Goal: Task Accomplishment & Management: Complete application form

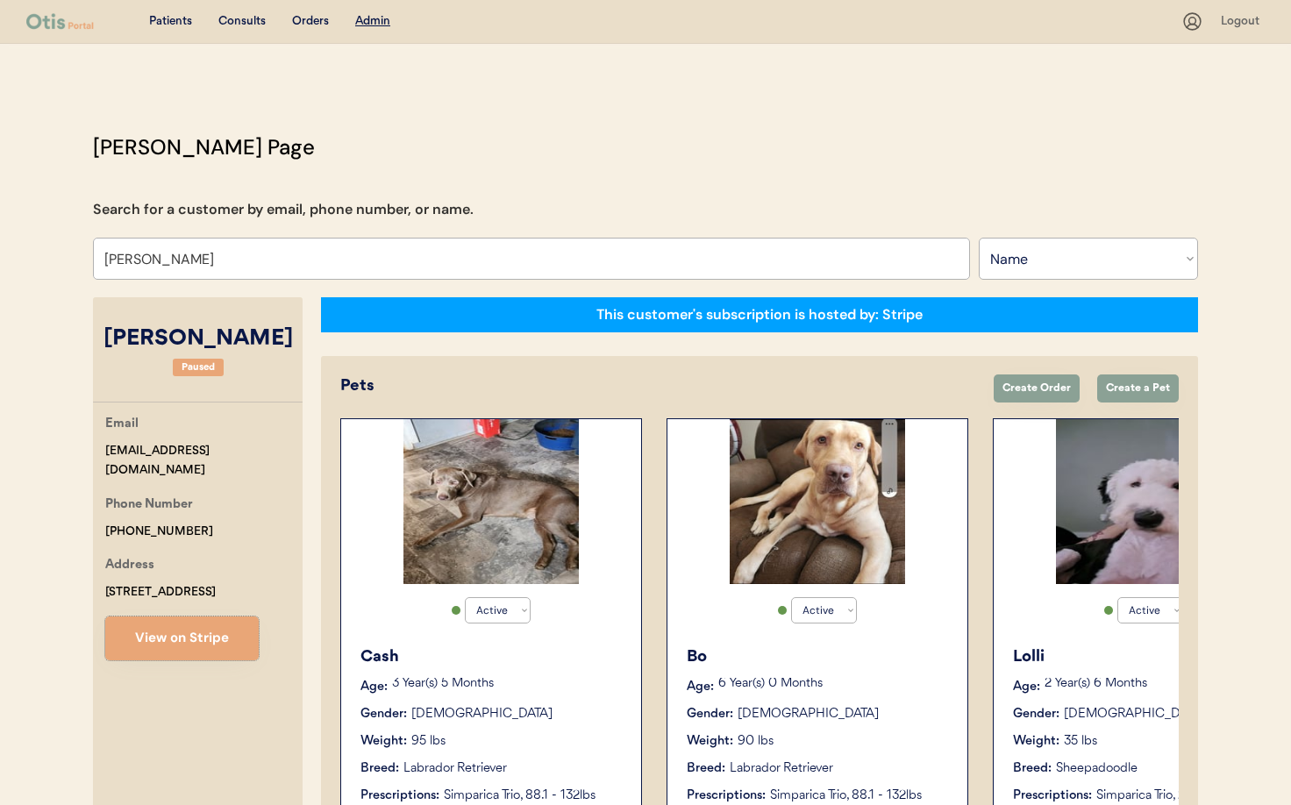
select select ""Name""
select select "true"
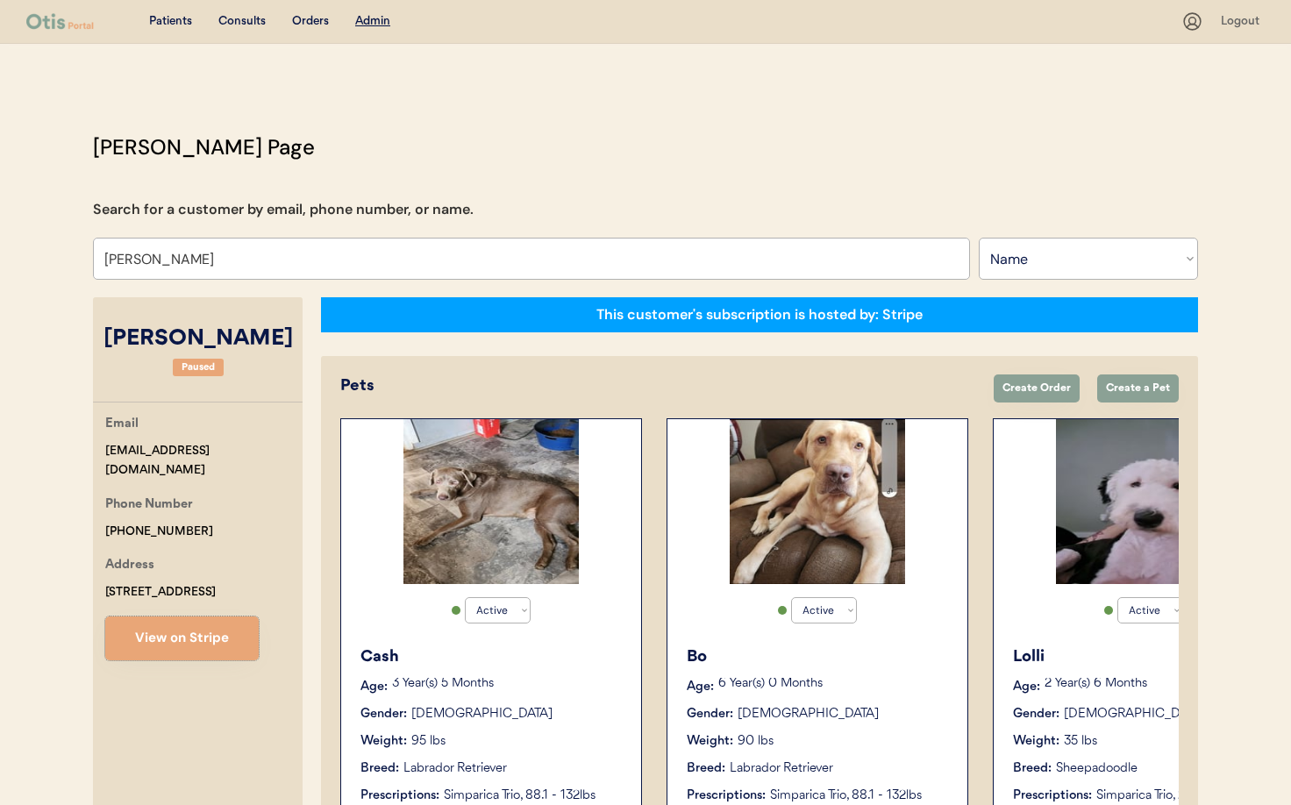
select select "true"
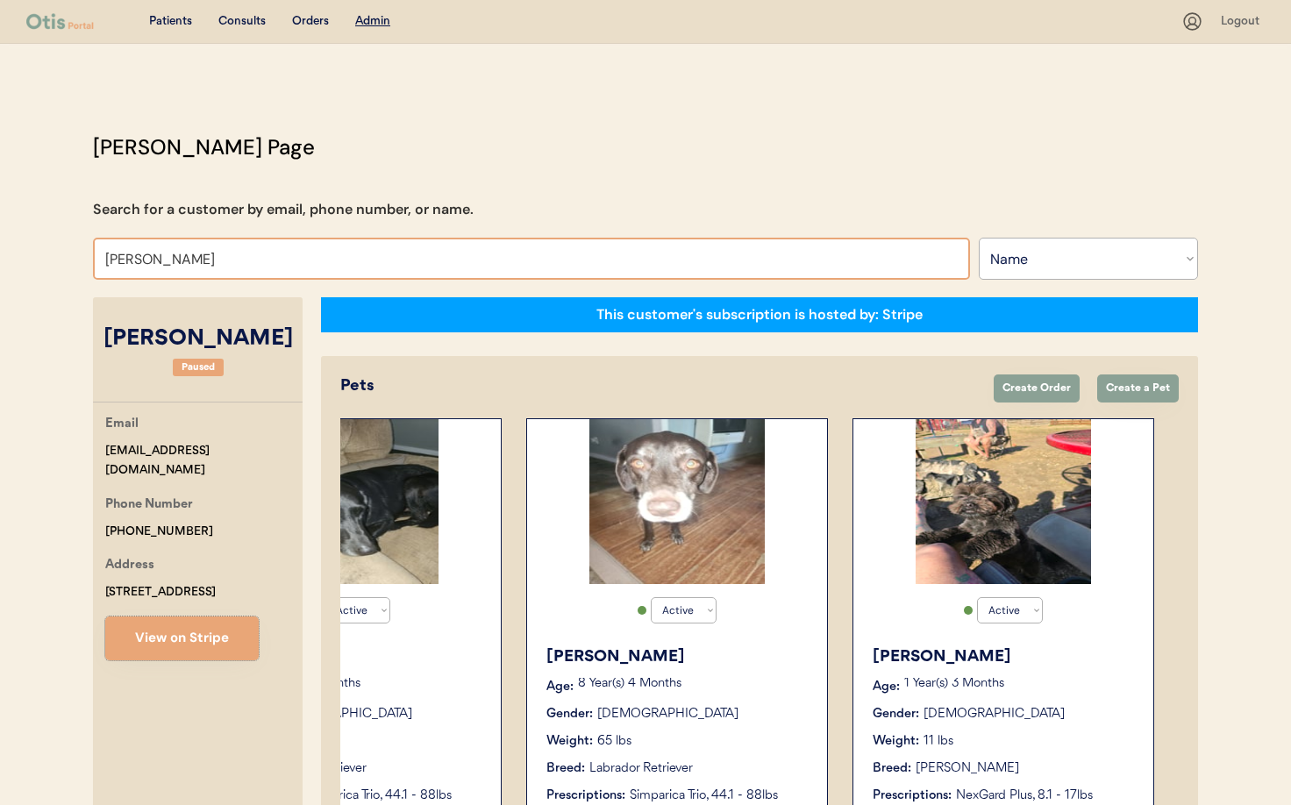
click at [305, 253] on input "Tara D Maltbie" at bounding box center [531, 259] width 877 height 42
drag, startPoint x: 210, startPoint y: 257, endPoint x: -4, endPoint y: 253, distance: 214.0
click at [0, 253] on html "Patients Consults Orders Admin Logout Otis Admin Page Search for a customer by …" at bounding box center [645, 402] width 1291 height 805
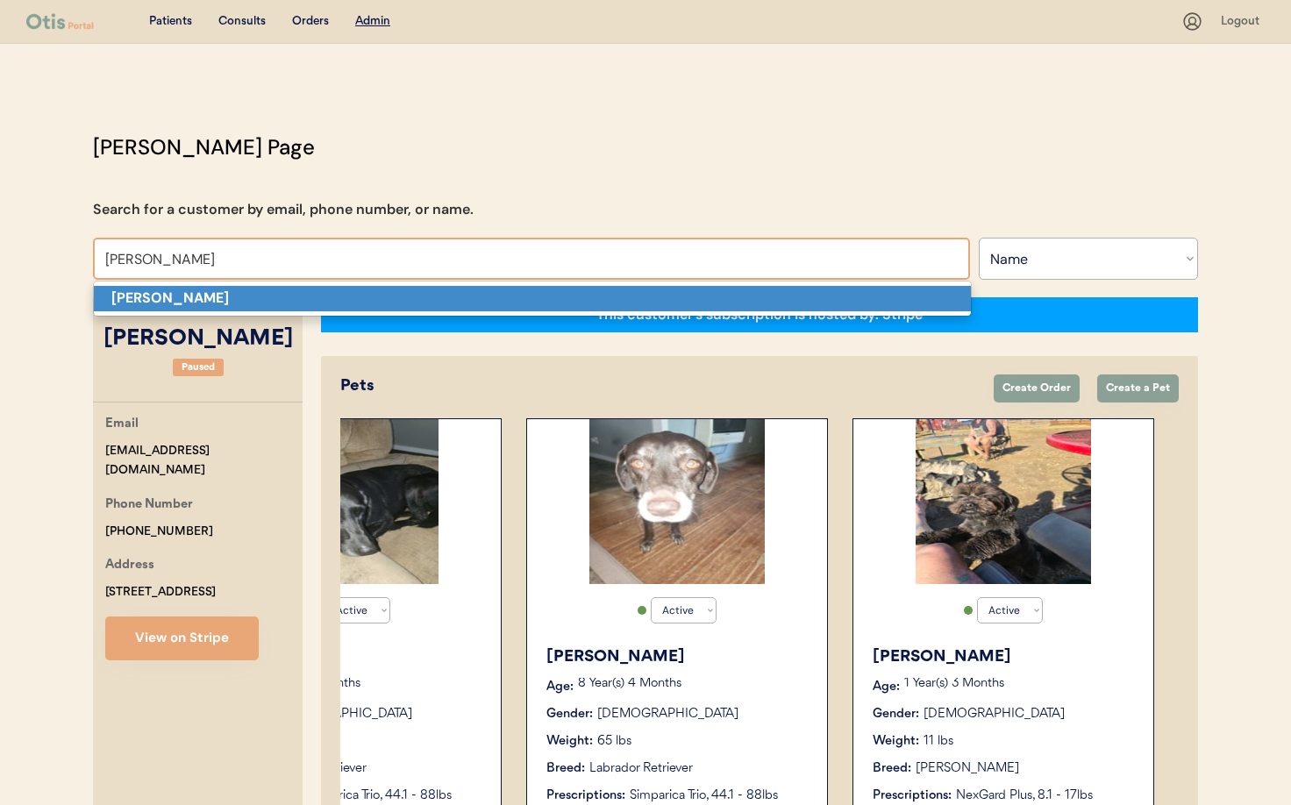
click at [160, 301] on strong "William Cohen" at bounding box center [170, 298] width 118 height 18
type input "William Cohen"
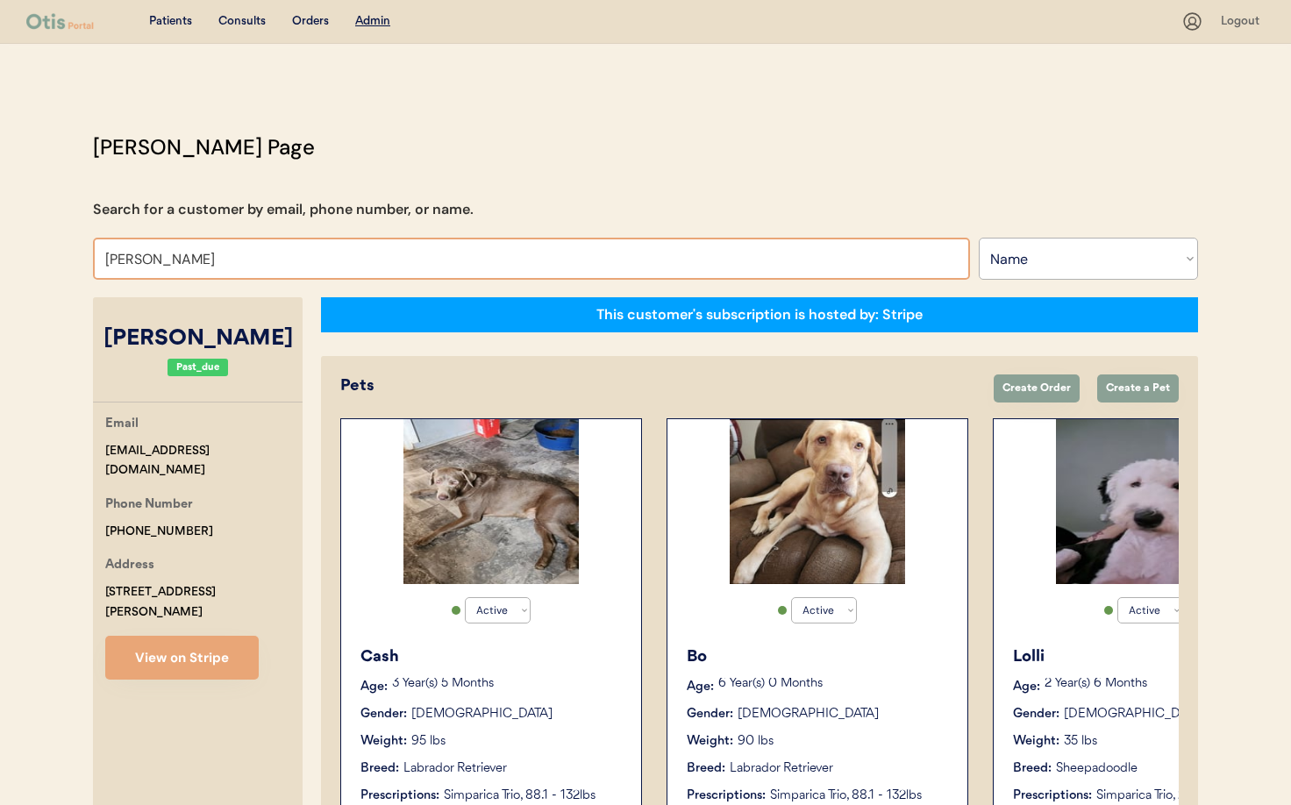
select select "false"
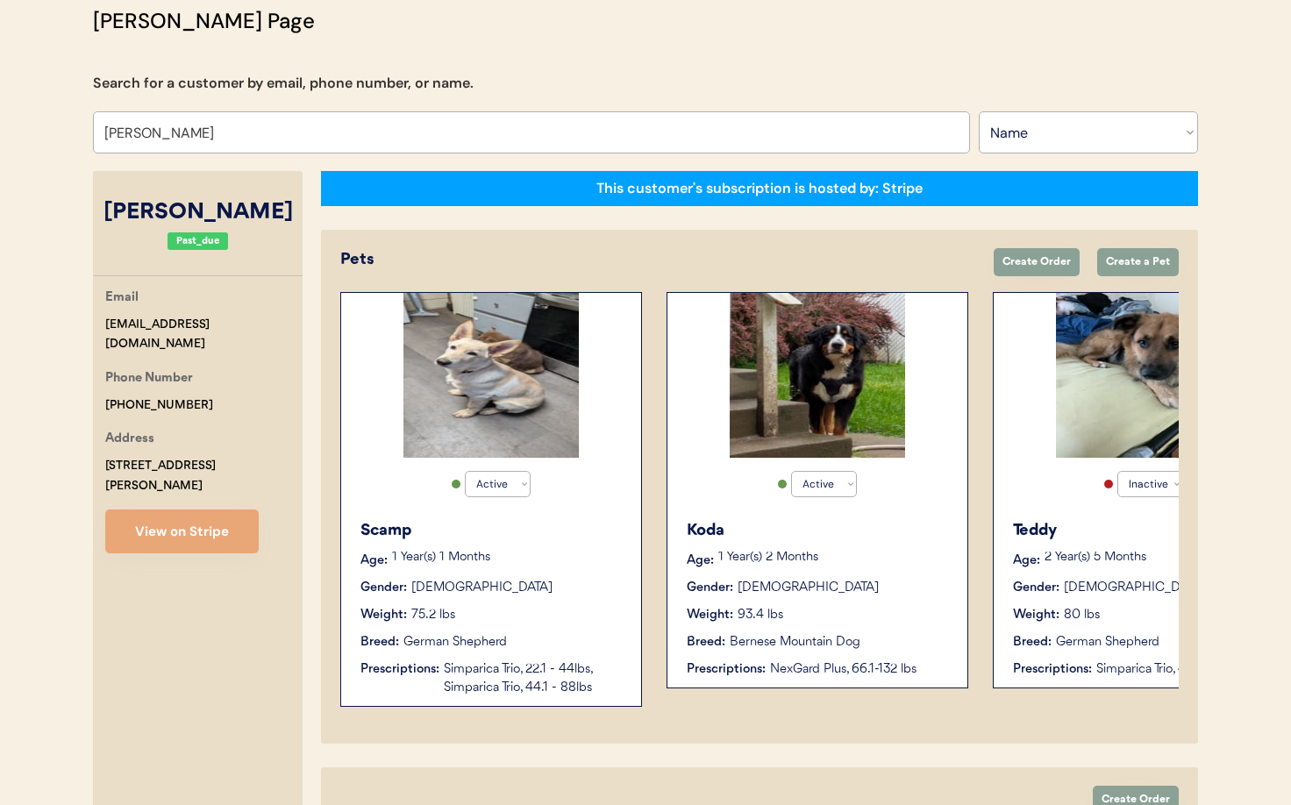
scroll to position [101, 0]
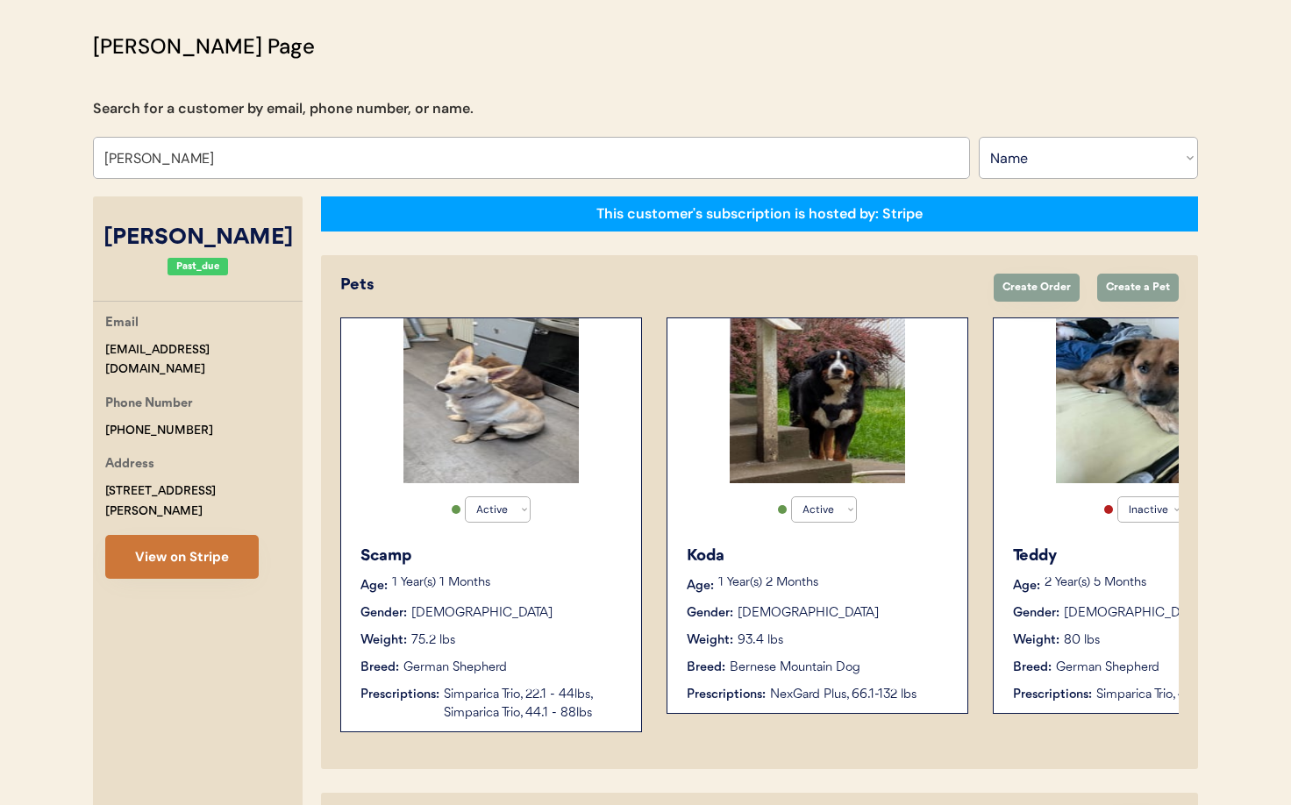
type input "William Cohen"
click at [185, 549] on button "View on Stripe" at bounding box center [181, 557] width 153 height 44
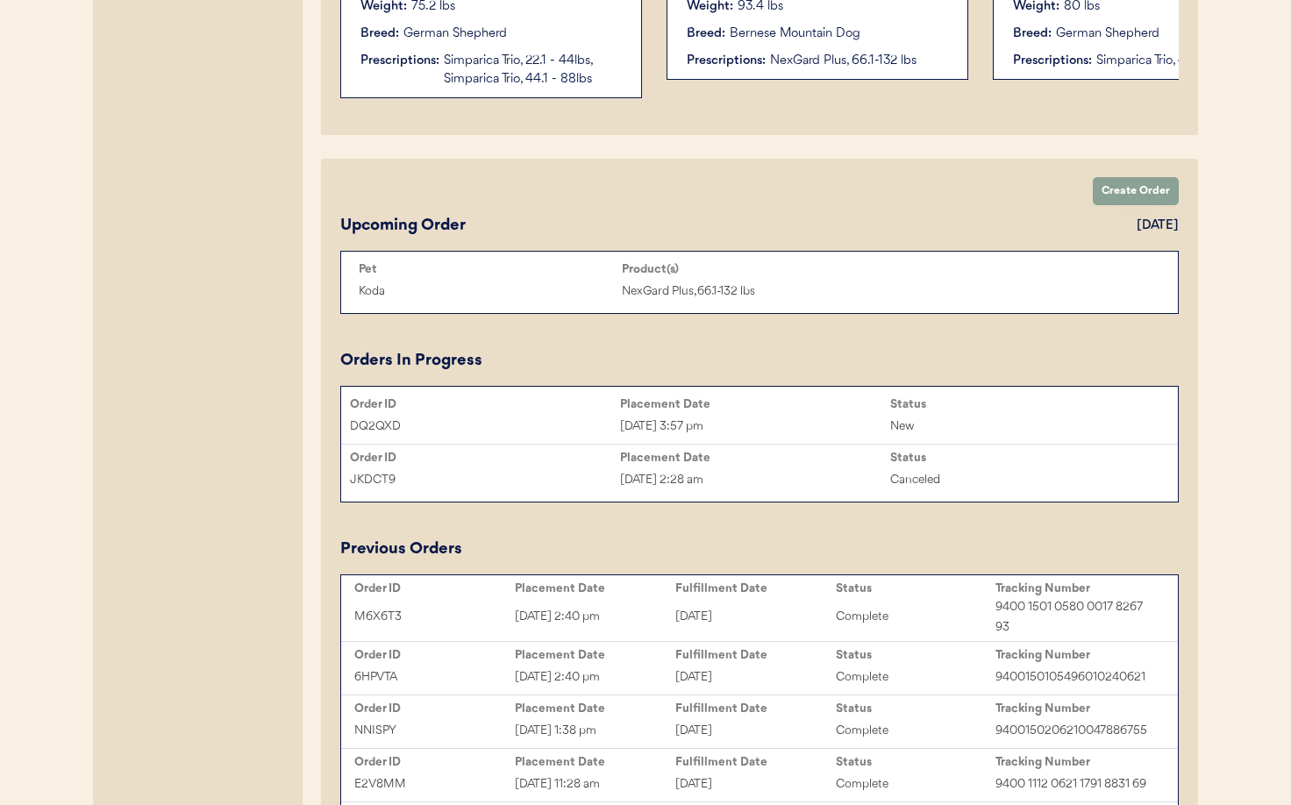
scroll to position [770, 0]
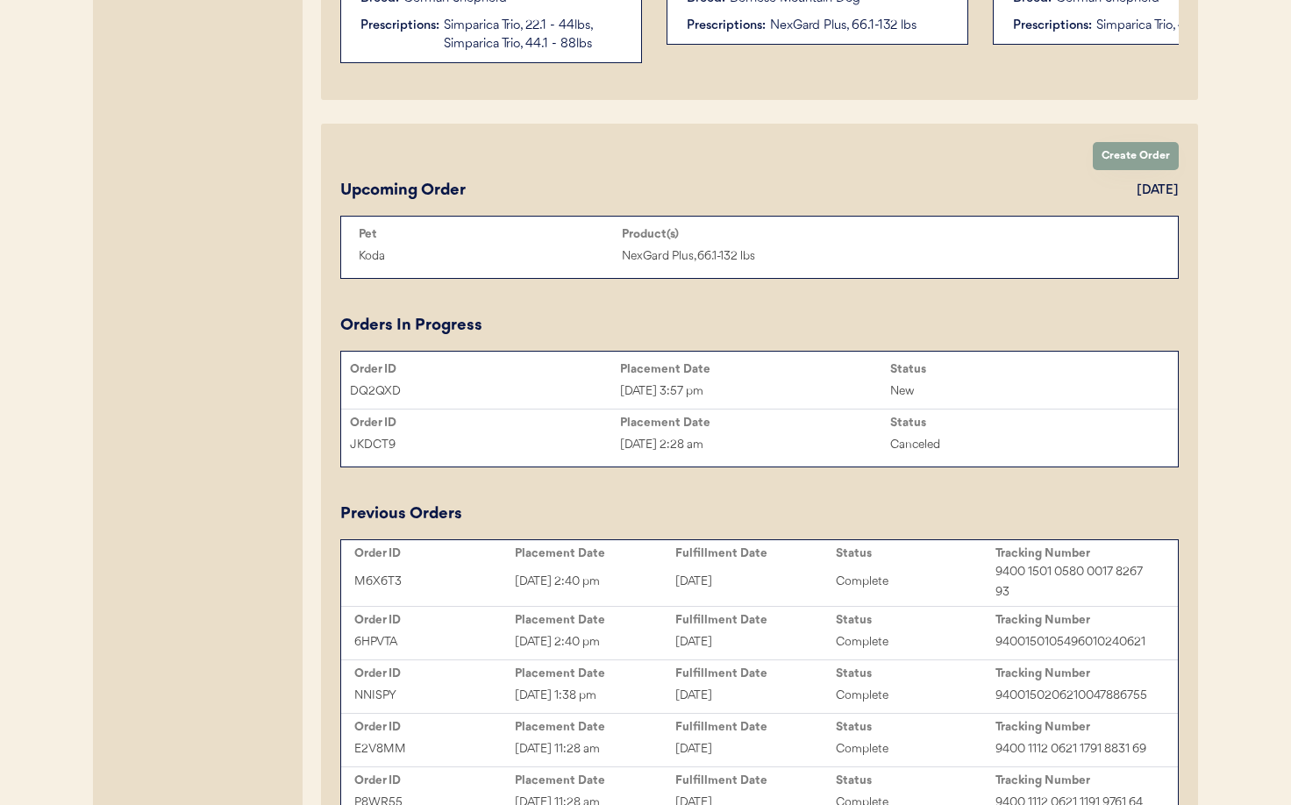
click at [758, 569] on div "M6X6T3 Aug 4, 2025 2:40 pm August 5, 2025 Complete 9400 1501 0580 0017 8267 93" at bounding box center [760, 582] width 828 height 40
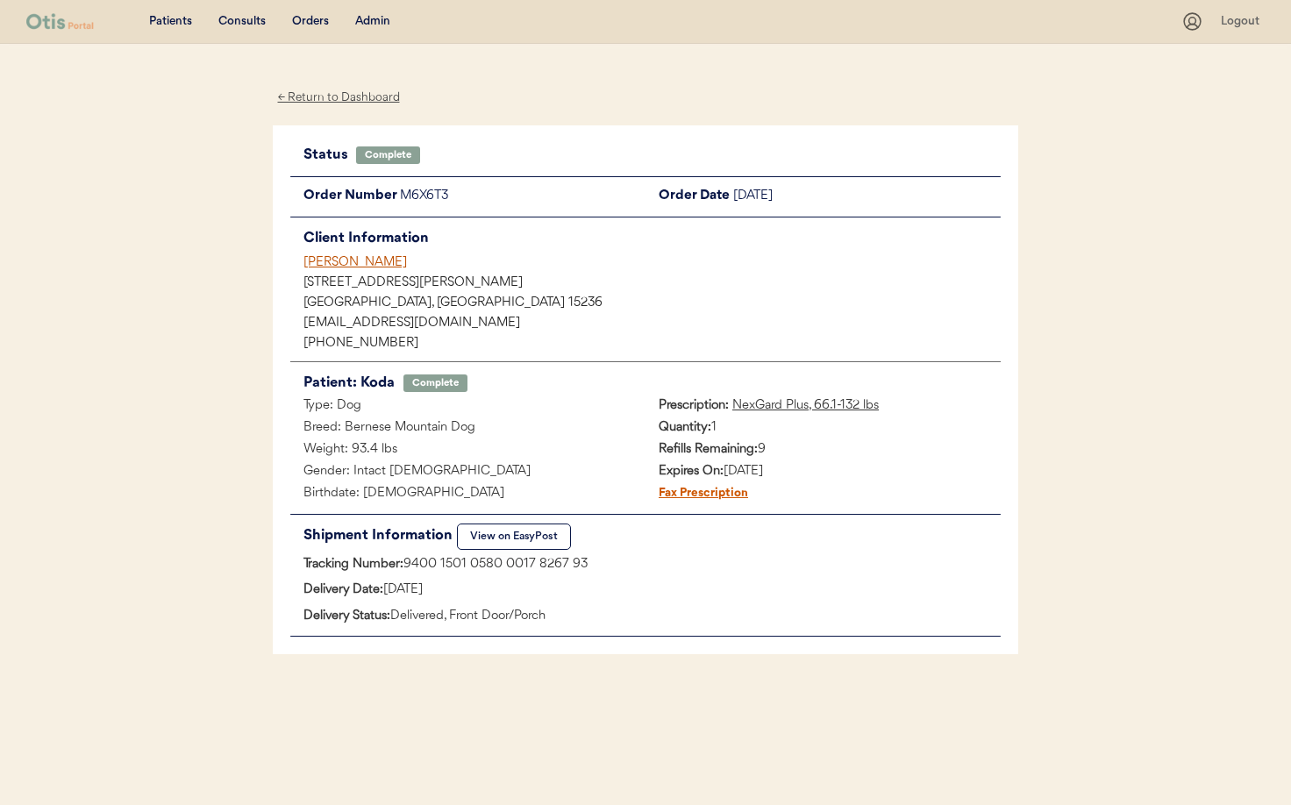
click at [331, 263] on div "William Cohen" at bounding box center [651, 262] width 697 height 18
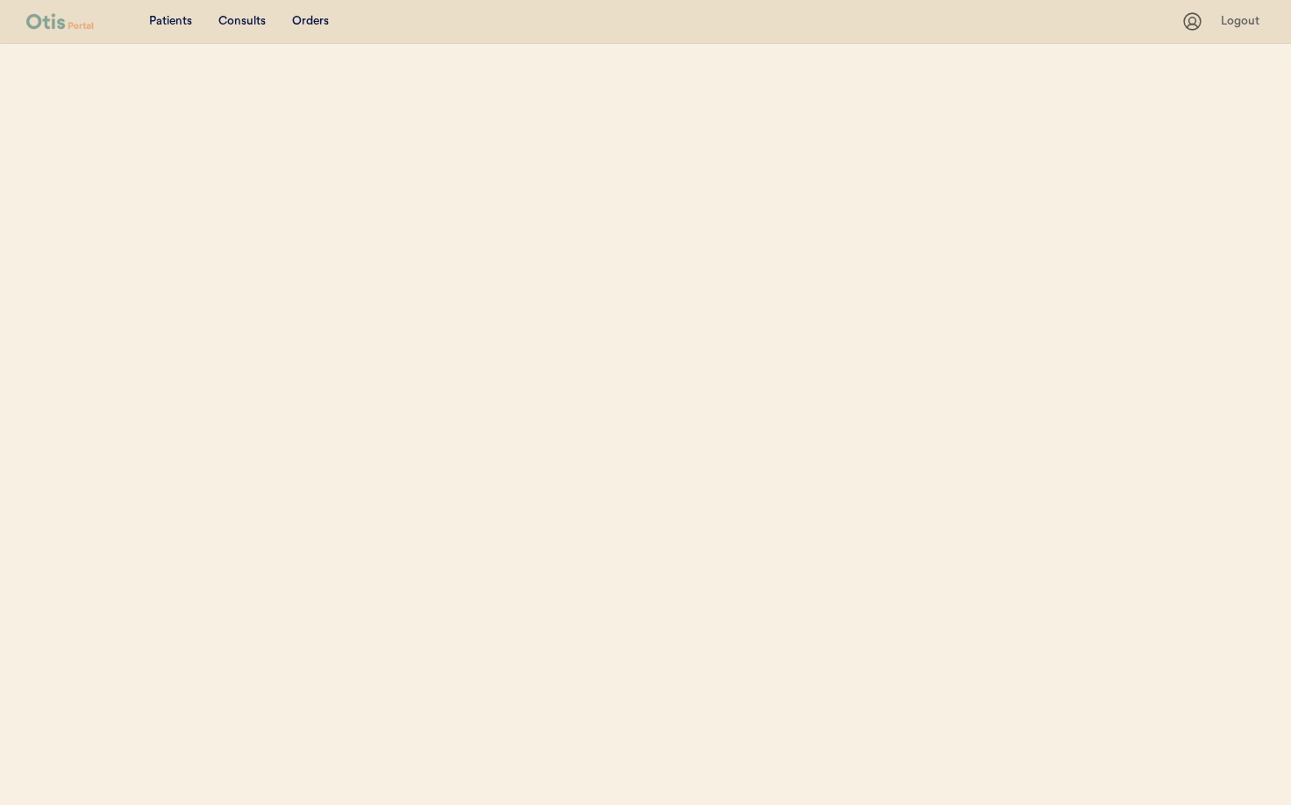
select select ""Name""
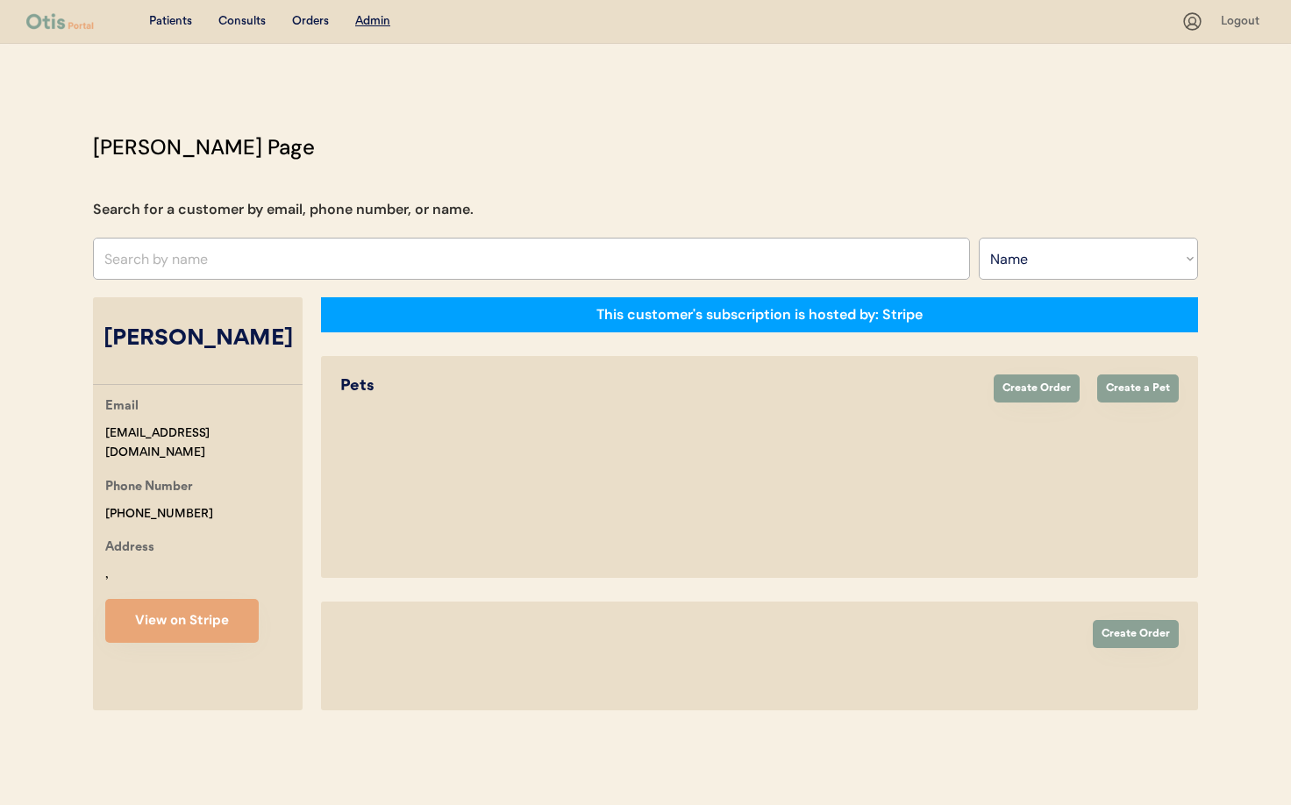
select select "true"
select select "false"
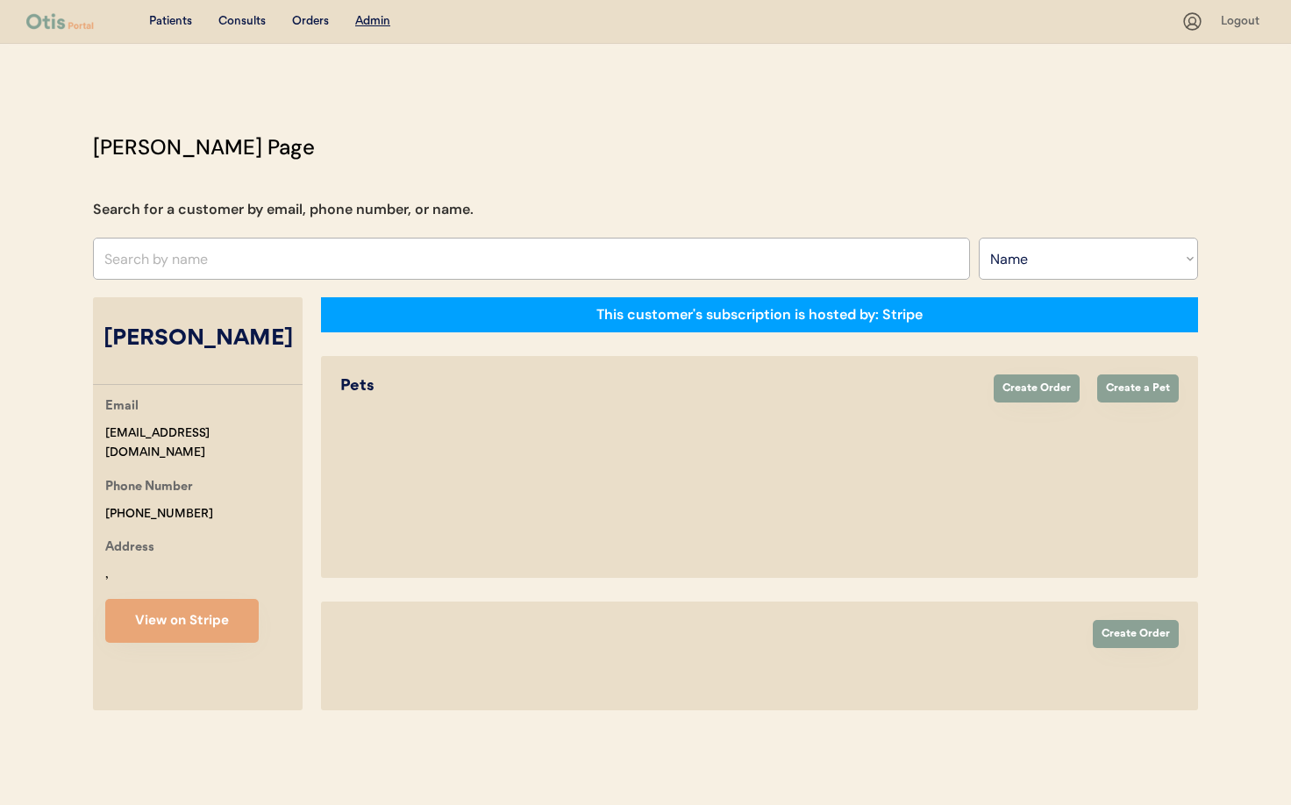
select select "false"
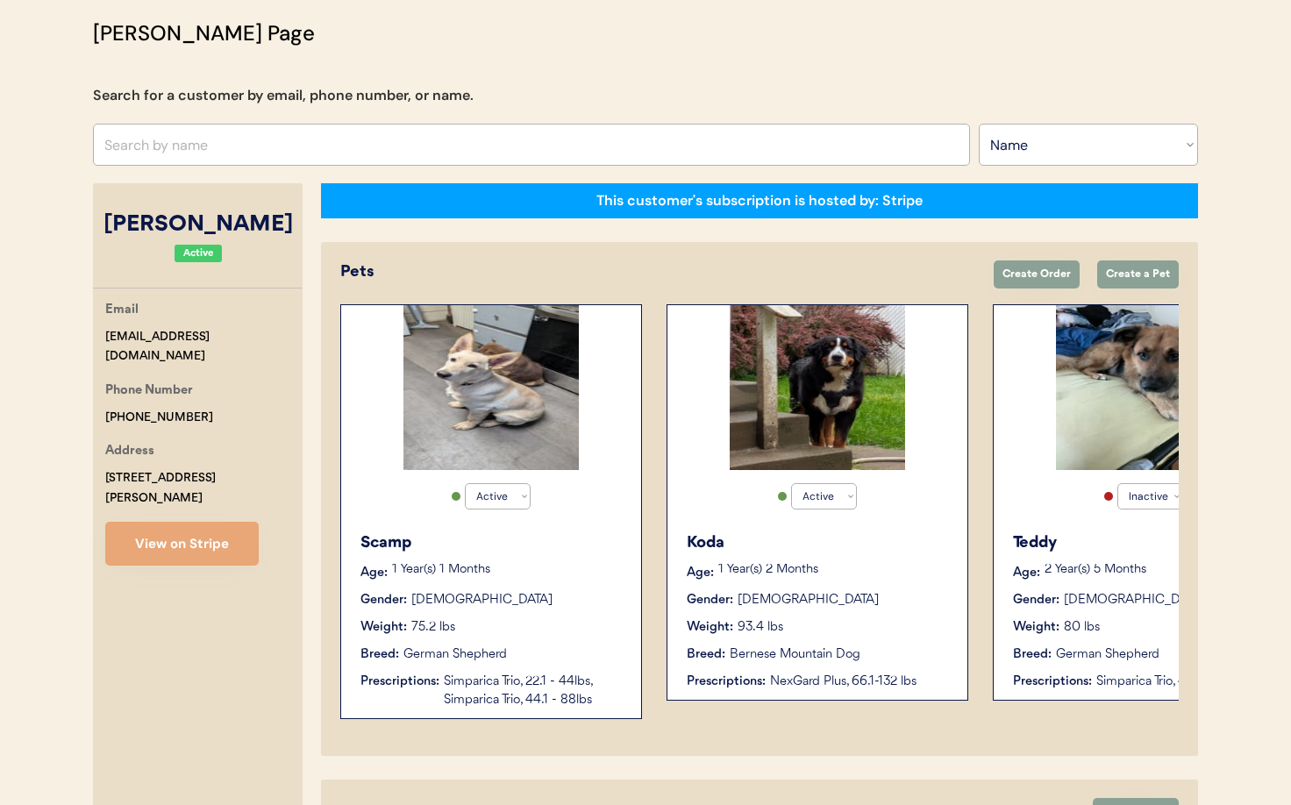
scroll to position [83, 0]
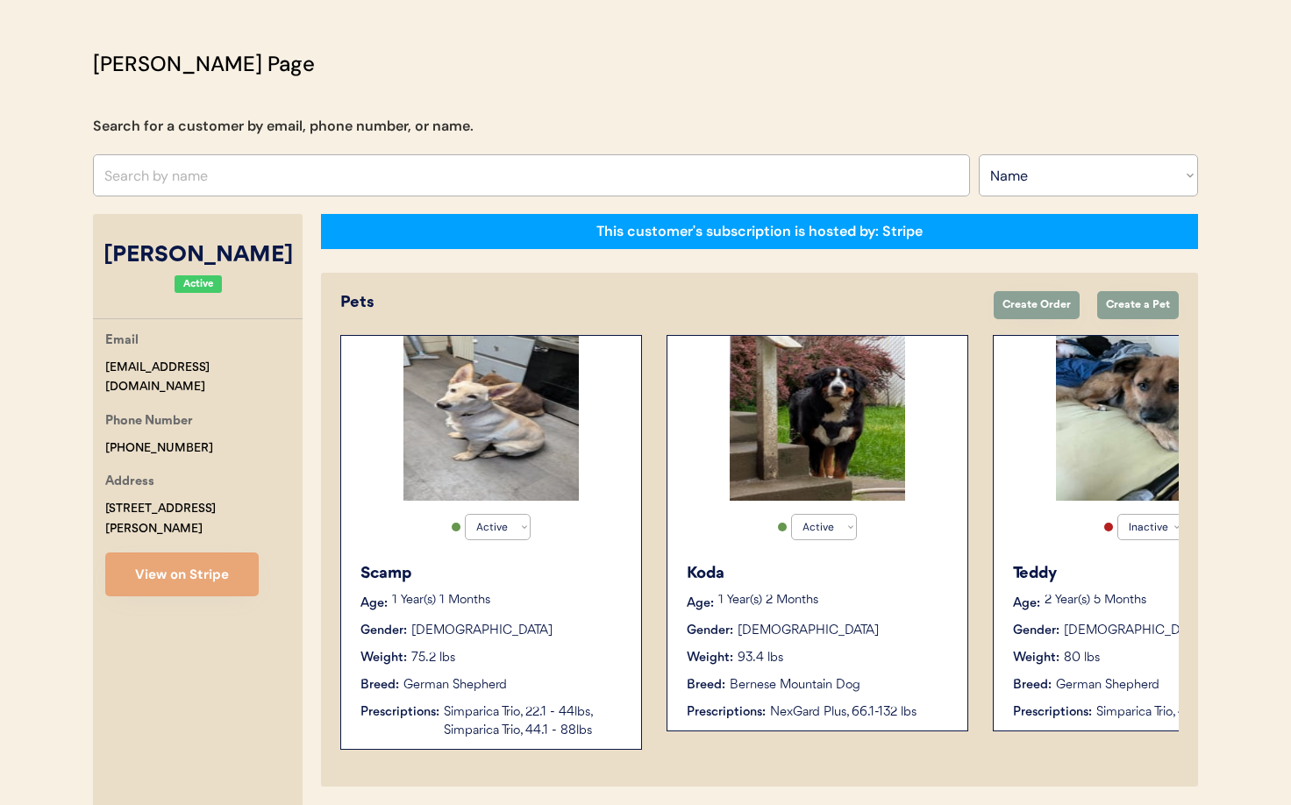
click at [565, 595] on p "1 Year(s) 1 Months" at bounding box center [508, 601] width 232 height 12
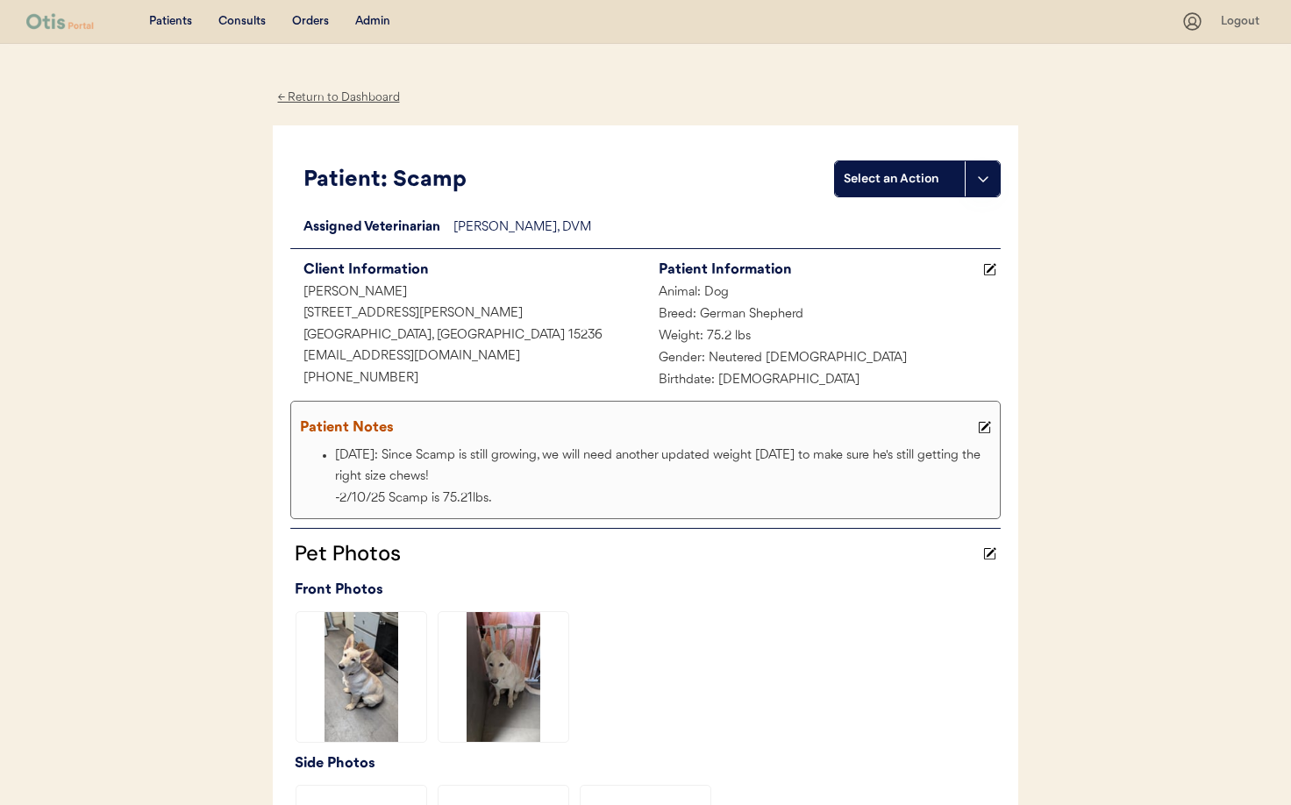
click at [317, 100] on div "← Return to Dashboard" at bounding box center [339, 98] width 132 height 20
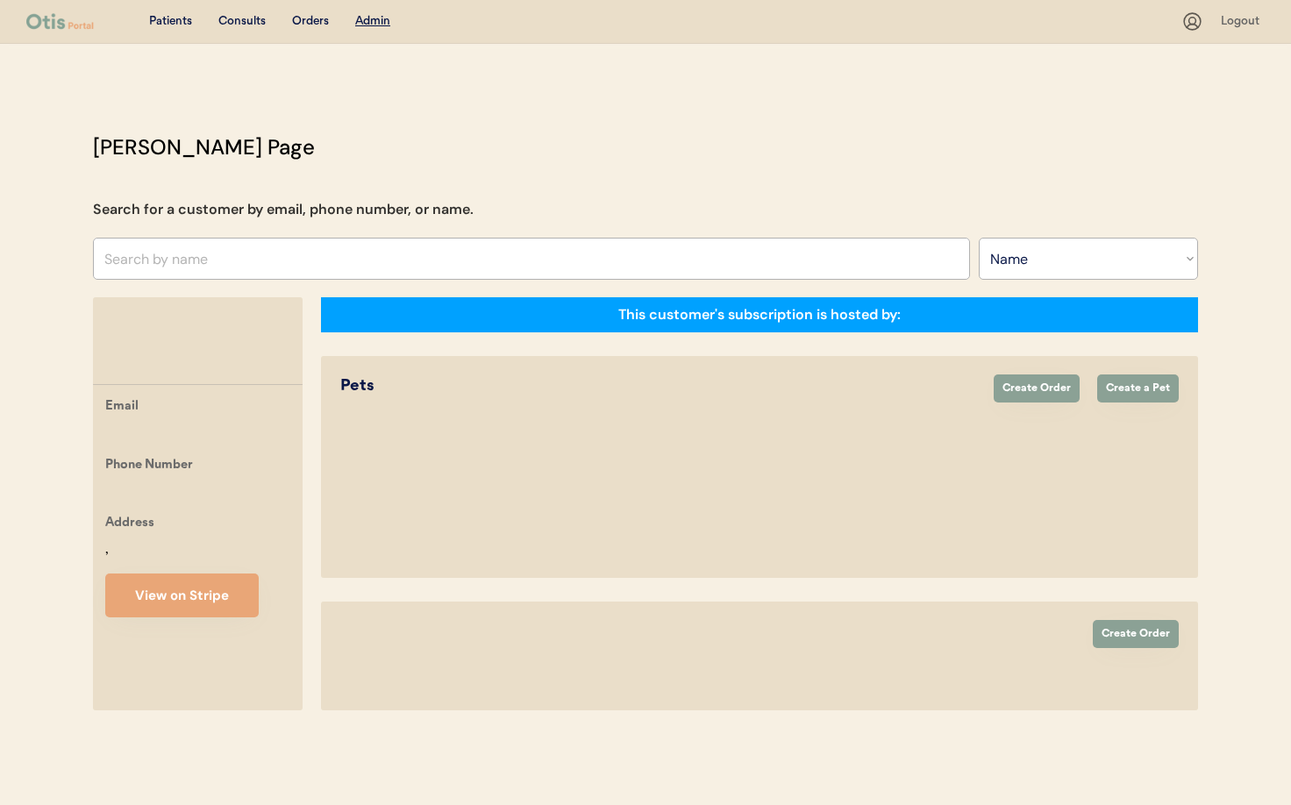
select select ""Name""
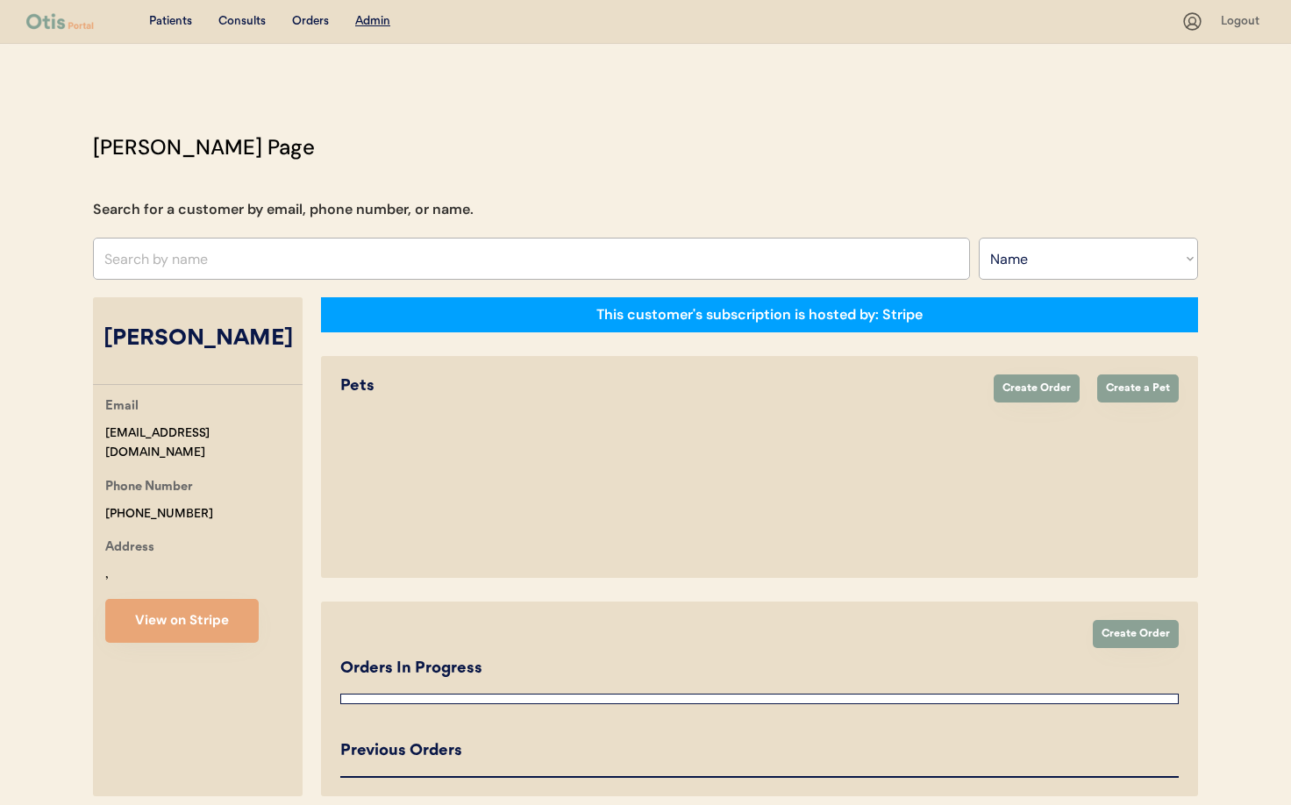
select select "true"
select select "false"
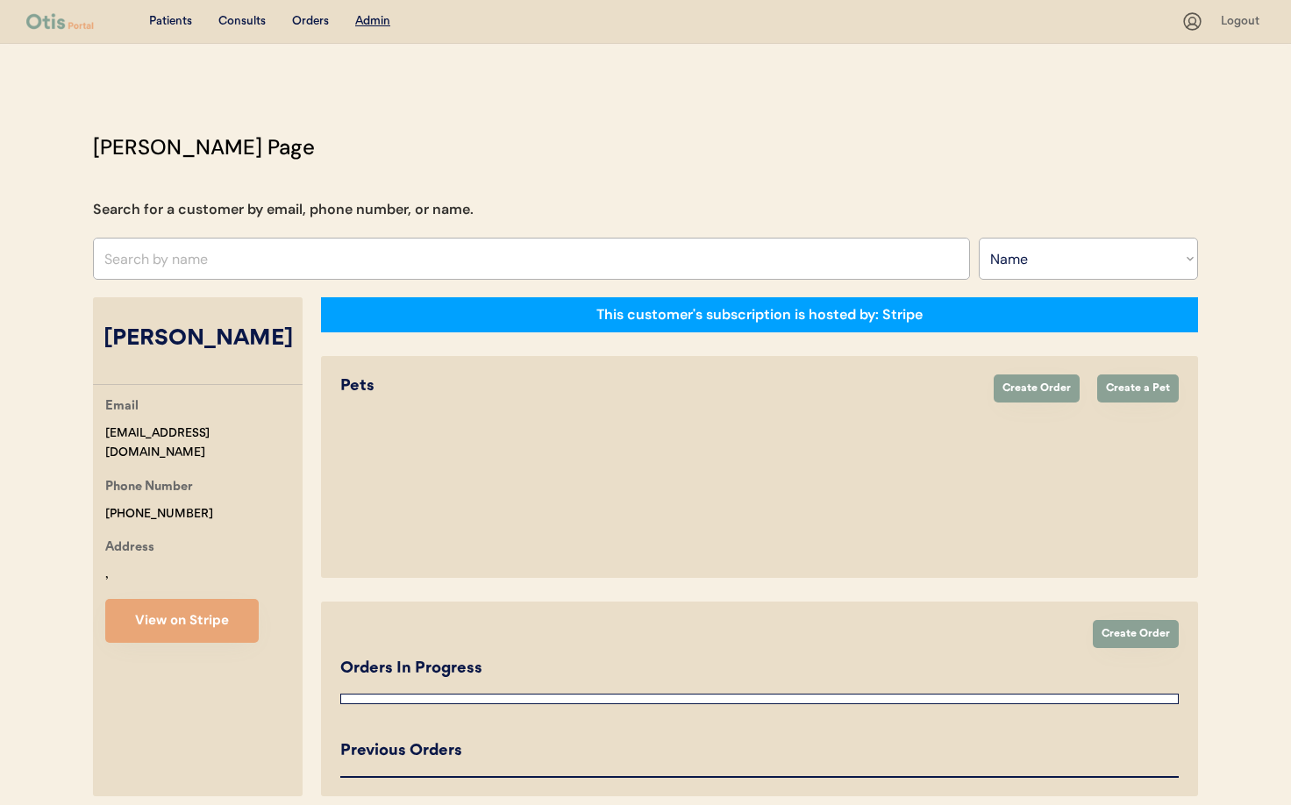
select select "false"
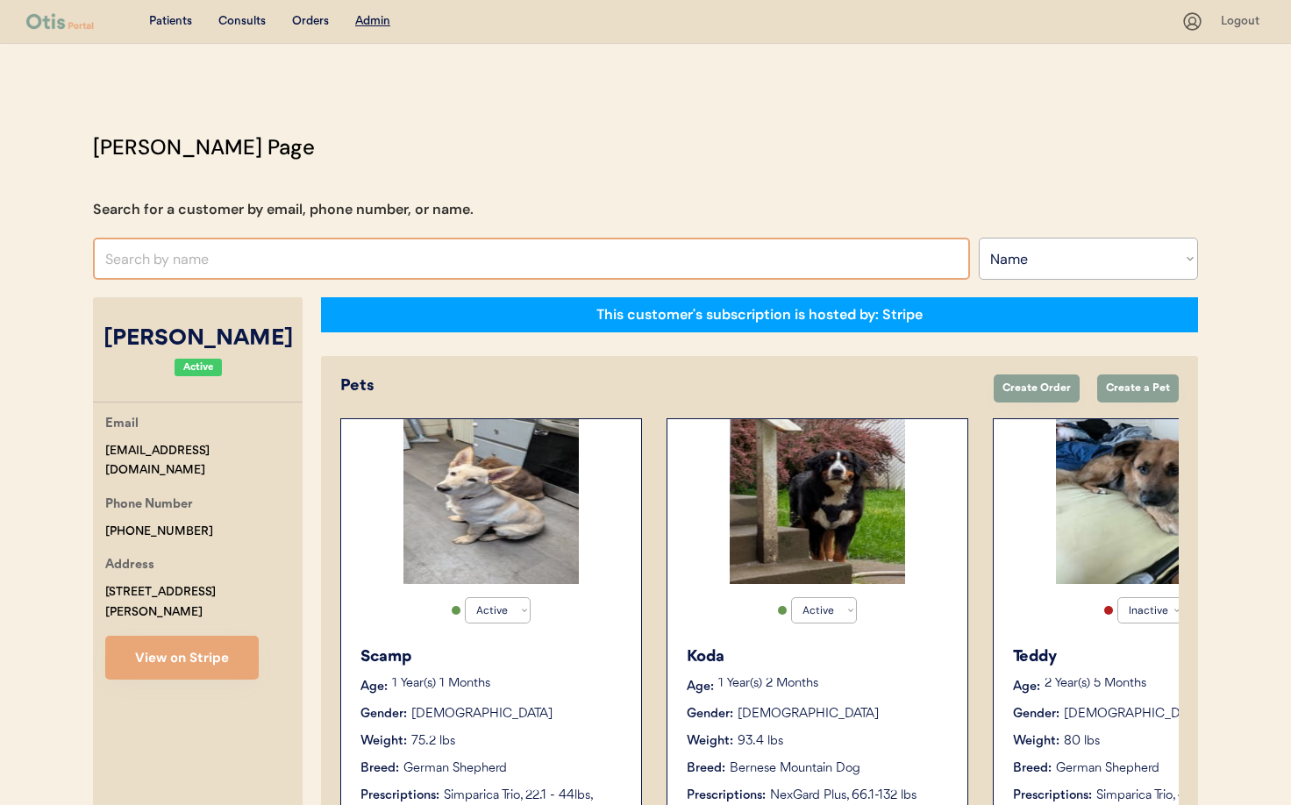
click at [243, 249] on input "text" at bounding box center [531, 259] width 877 height 42
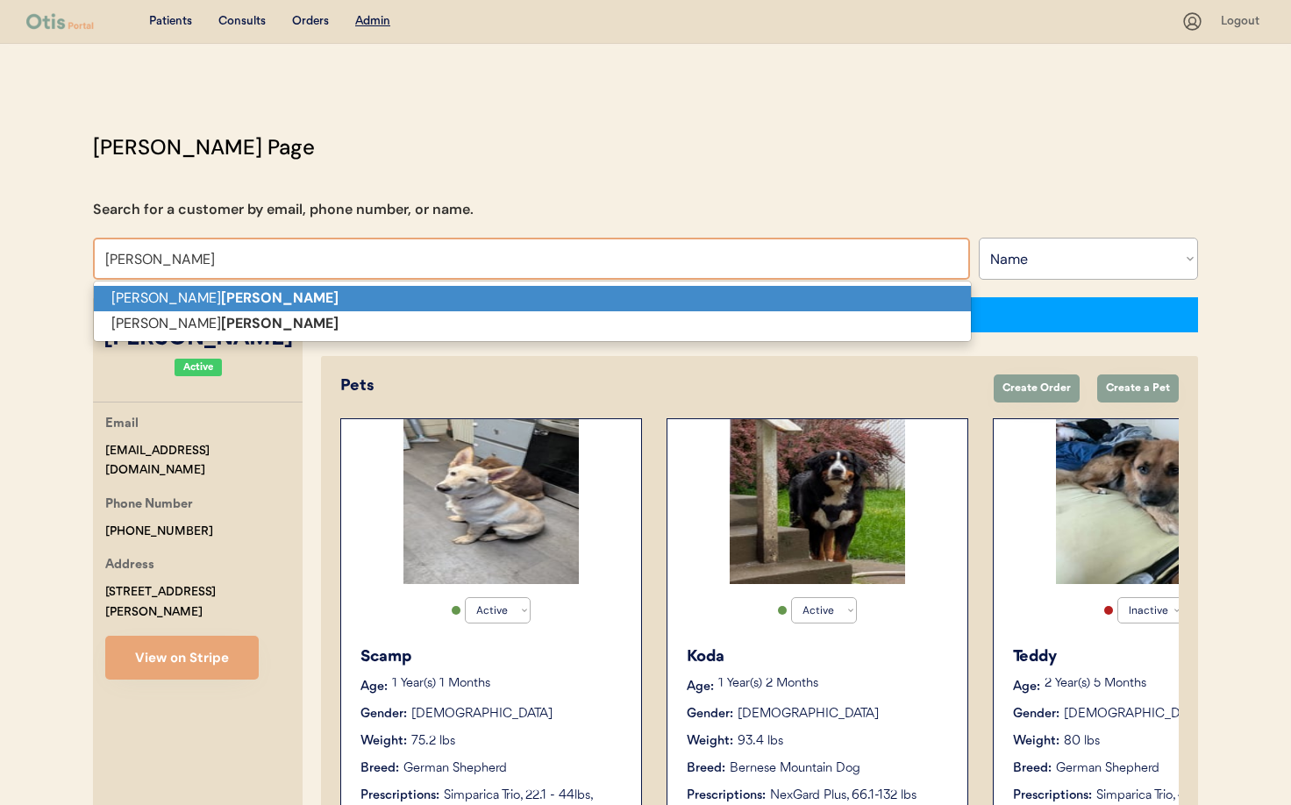
click at [225, 297] on p "Aaron Wolfe" at bounding box center [532, 298] width 877 height 25
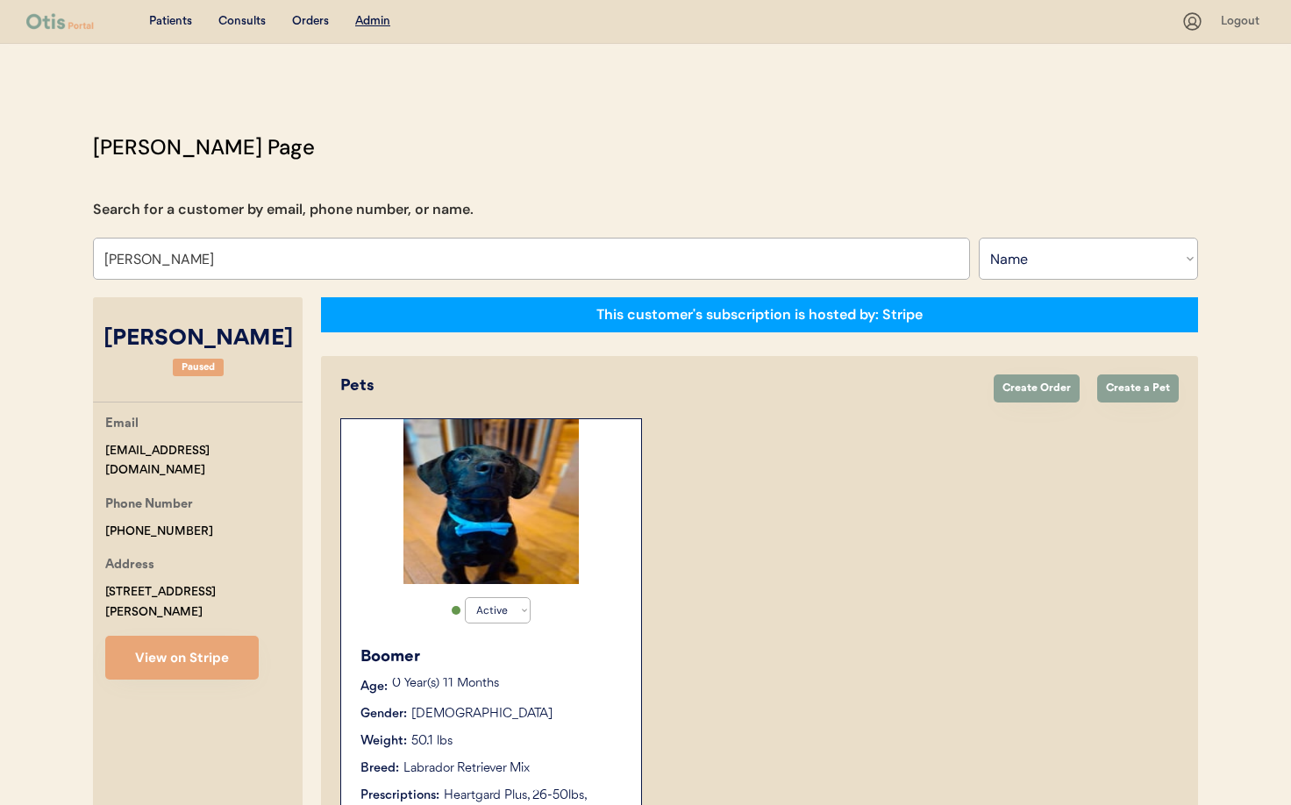
type input "[PERSON_NAME]"
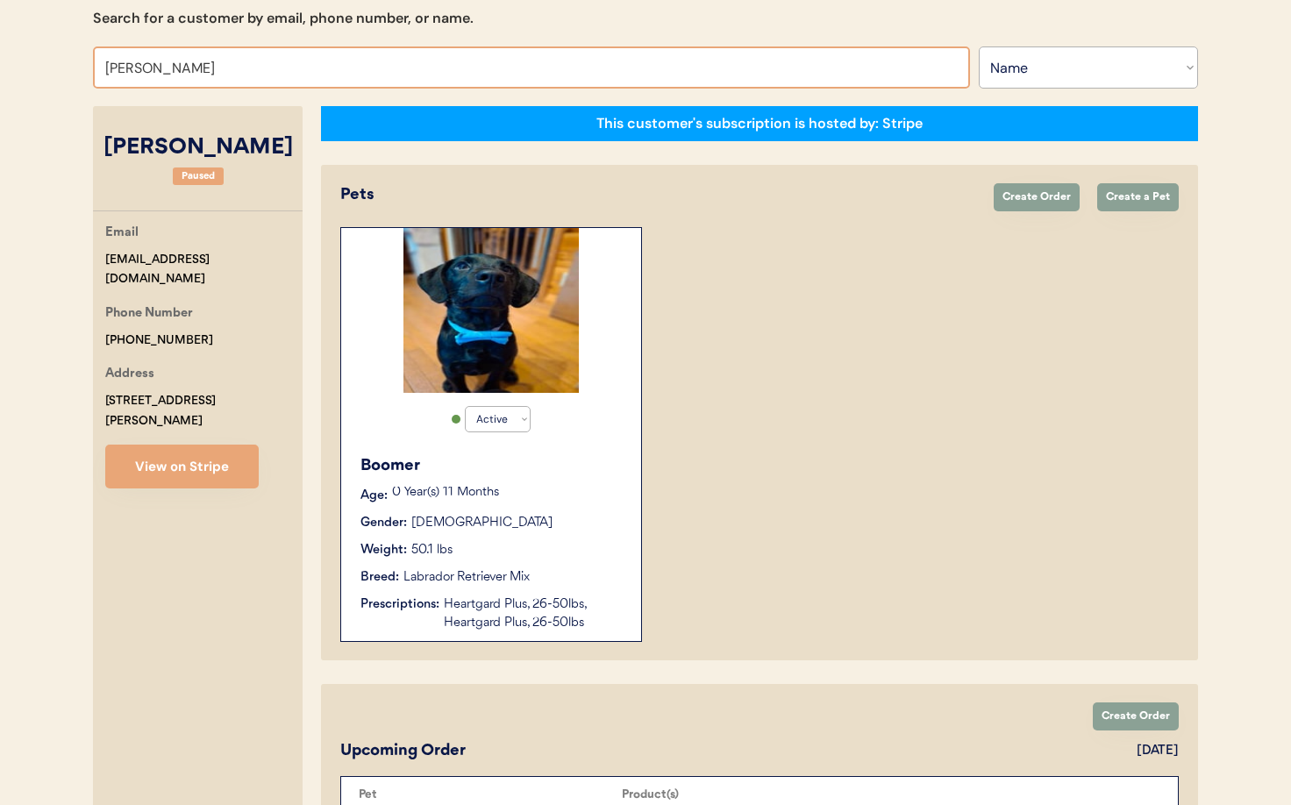
scroll to position [192, 0]
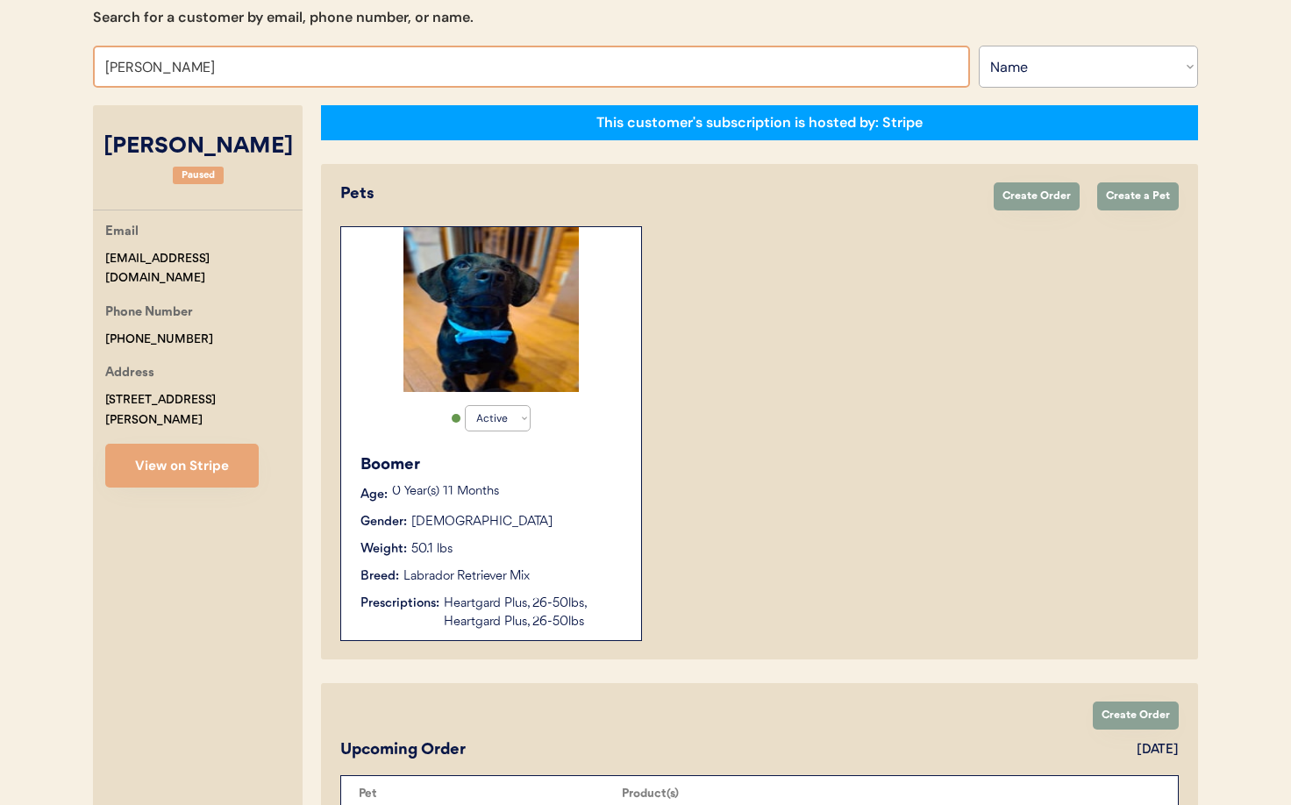
click at [590, 467] on div "Boomer" at bounding box center [491, 465] width 263 height 24
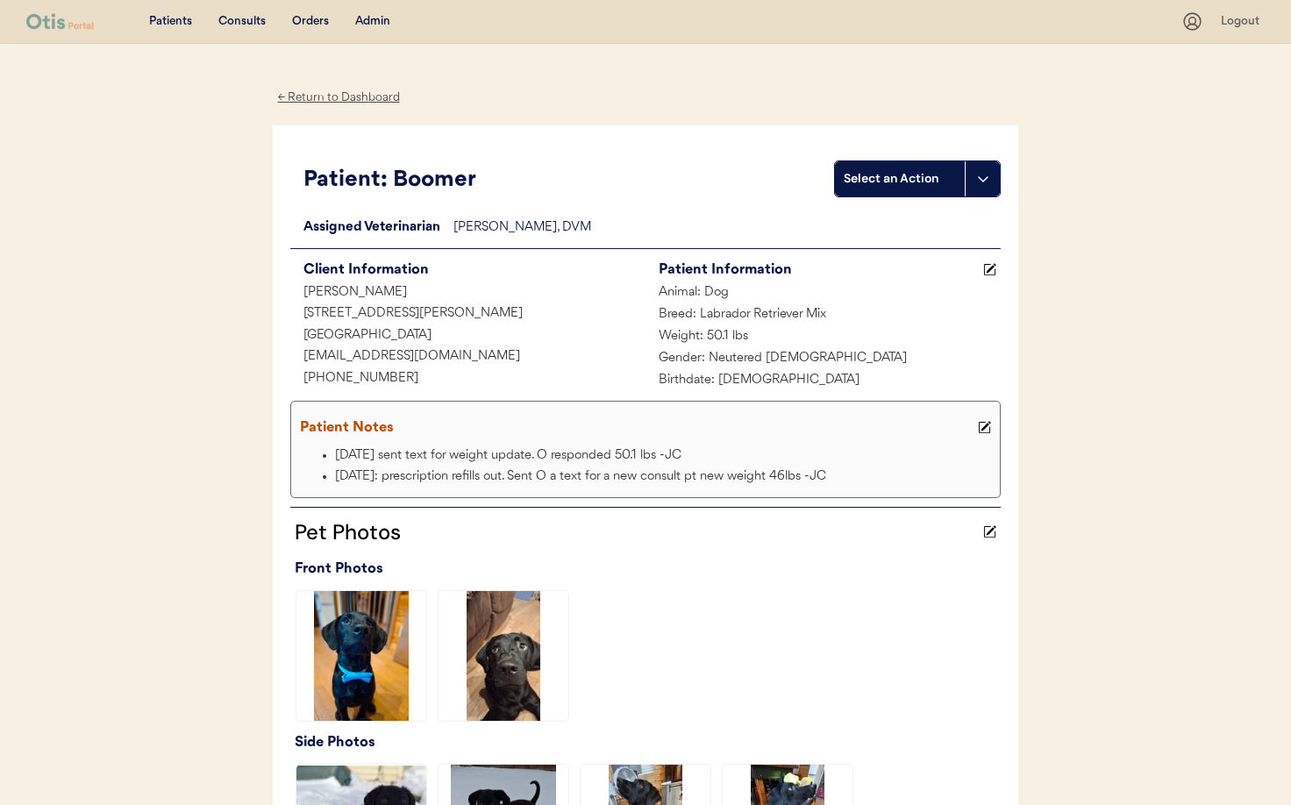
click at [978, 186] on button at bounding box center [982, 178] width 35 height 35
click at [889, 212] on div "Create a consult" at bounding box center [923, 215] width 174 height 36
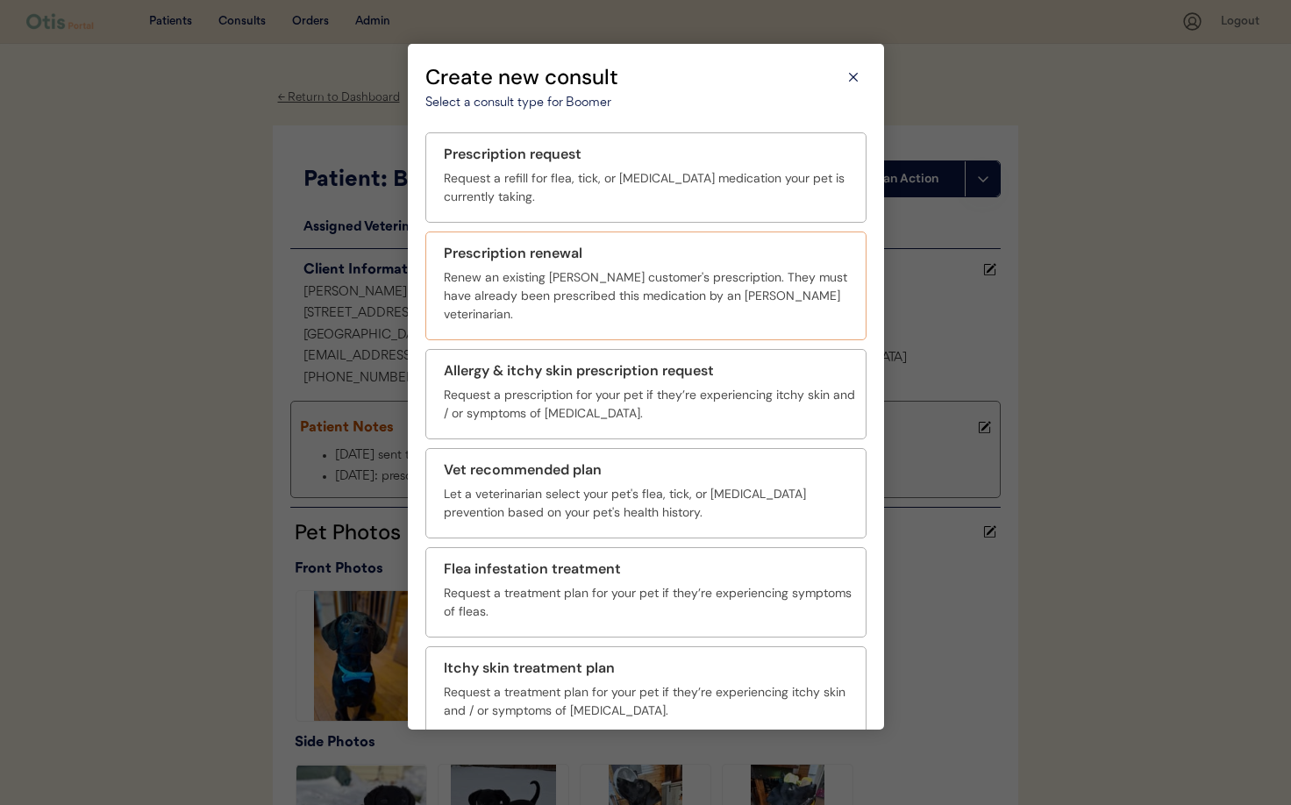
click at [527, 278] on div "Renew an existing Otis customer's prescription. They must have already been pre…" at bounding box center [649, 295] width 411 height 55
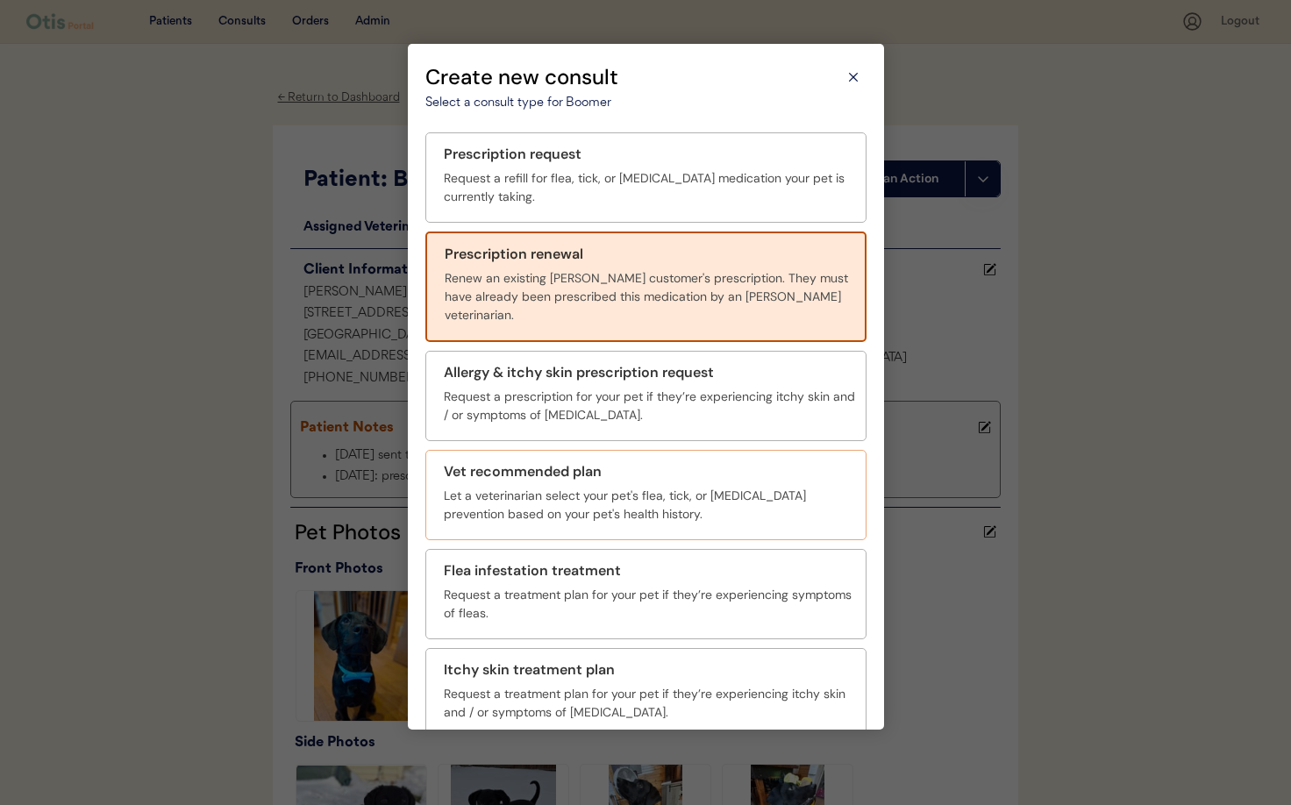
scroll to position [64, 0]
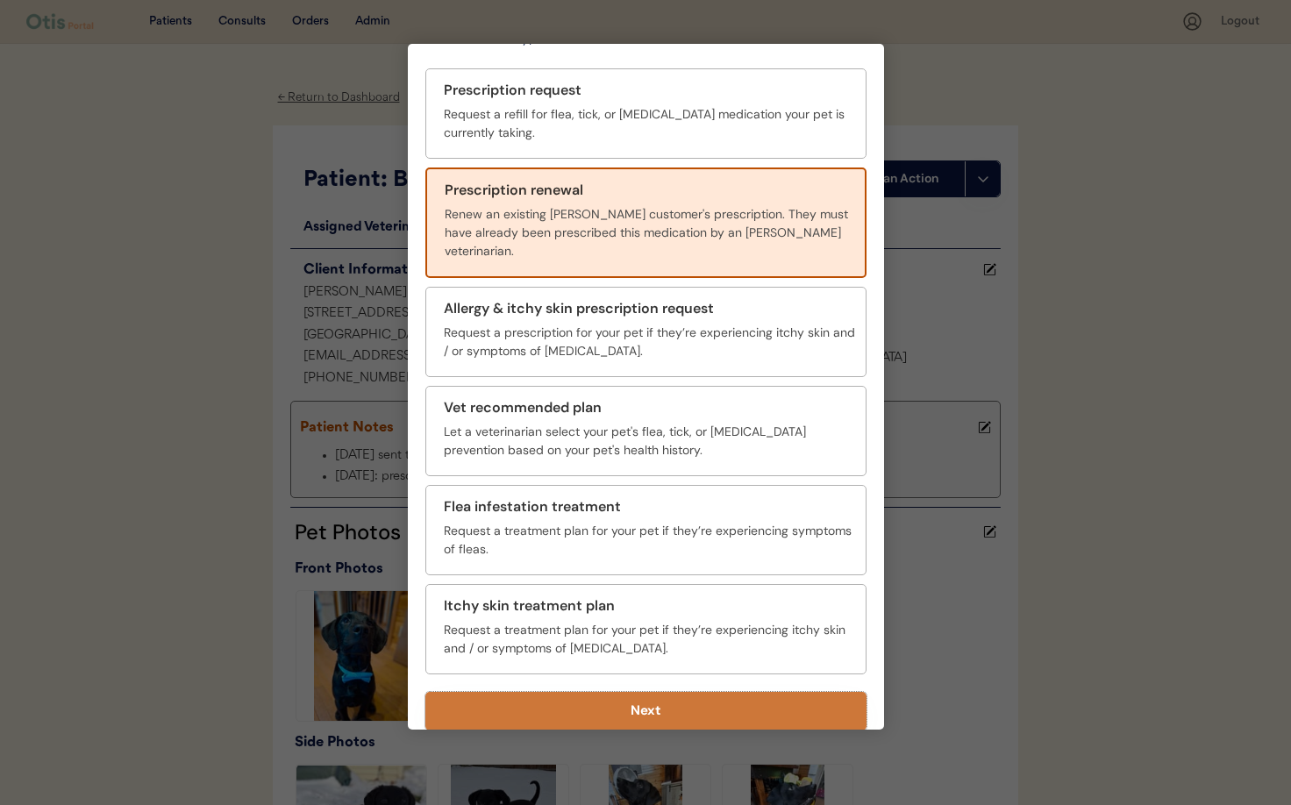
drag, startPoint x: 731, startPoint y: 696, endPoint x: 730, endPoint y: 652, distance: 44.7
click at [731, 695] on button "Next" at bounding box center [645, 711] width 441 height 39
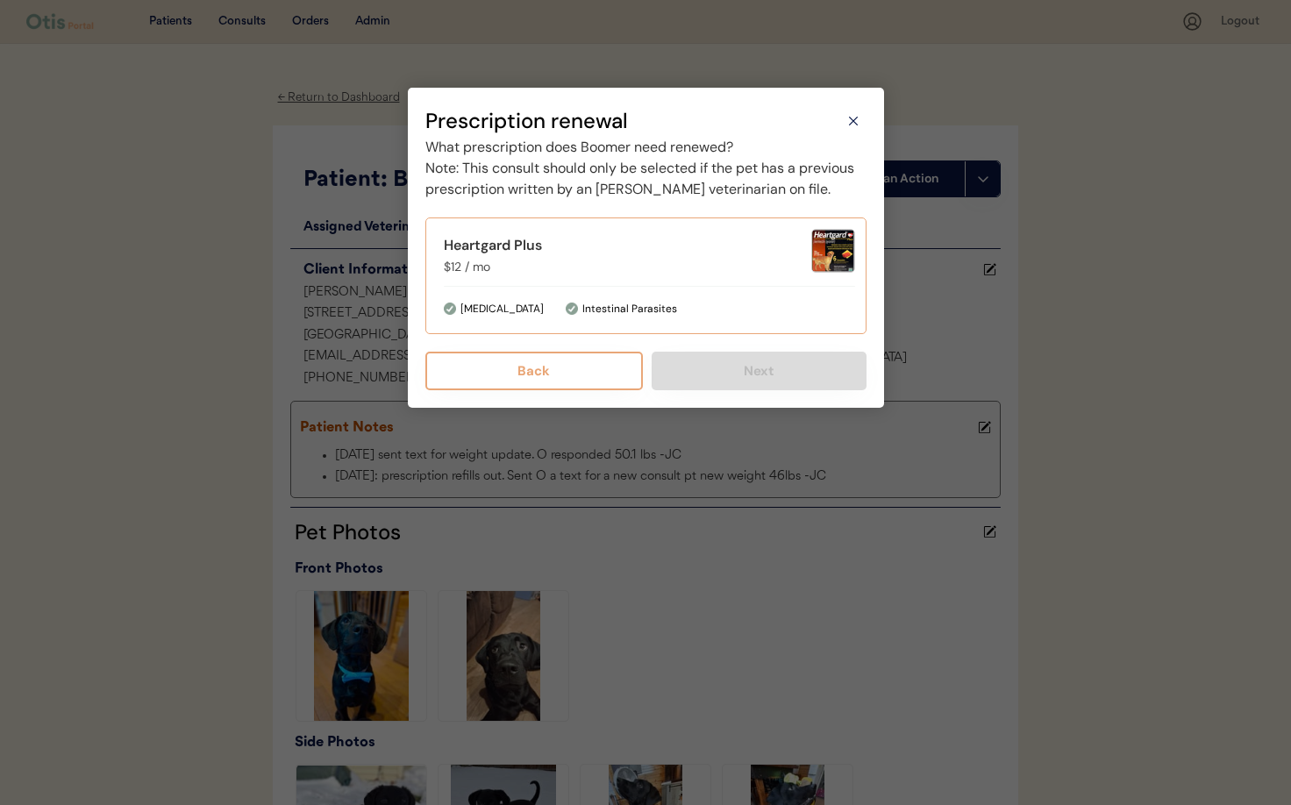
click at [612, 256] on div "Heartgard Plus" at bounding box center [627, 245] width 367 height 21
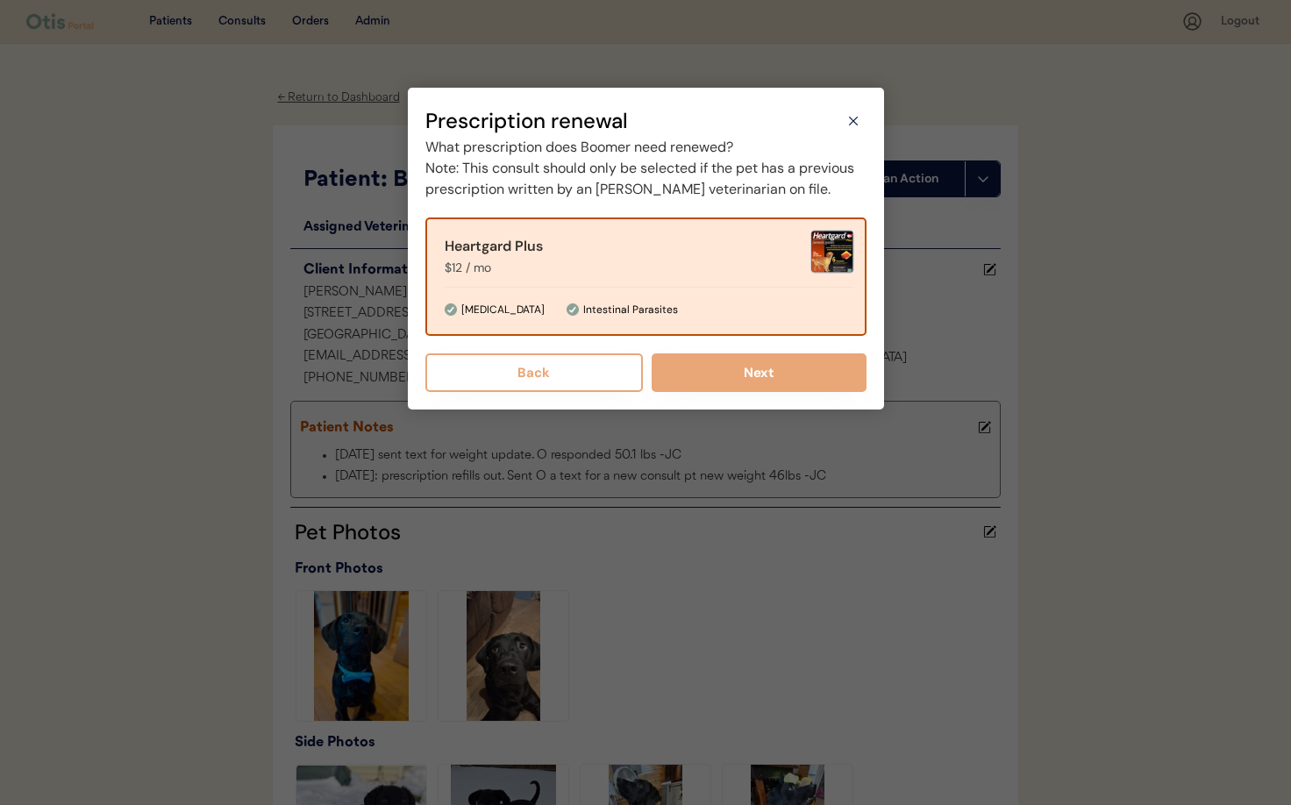
click at [850, 124] on icon at bounding box center [854, 121] width 18 height 18
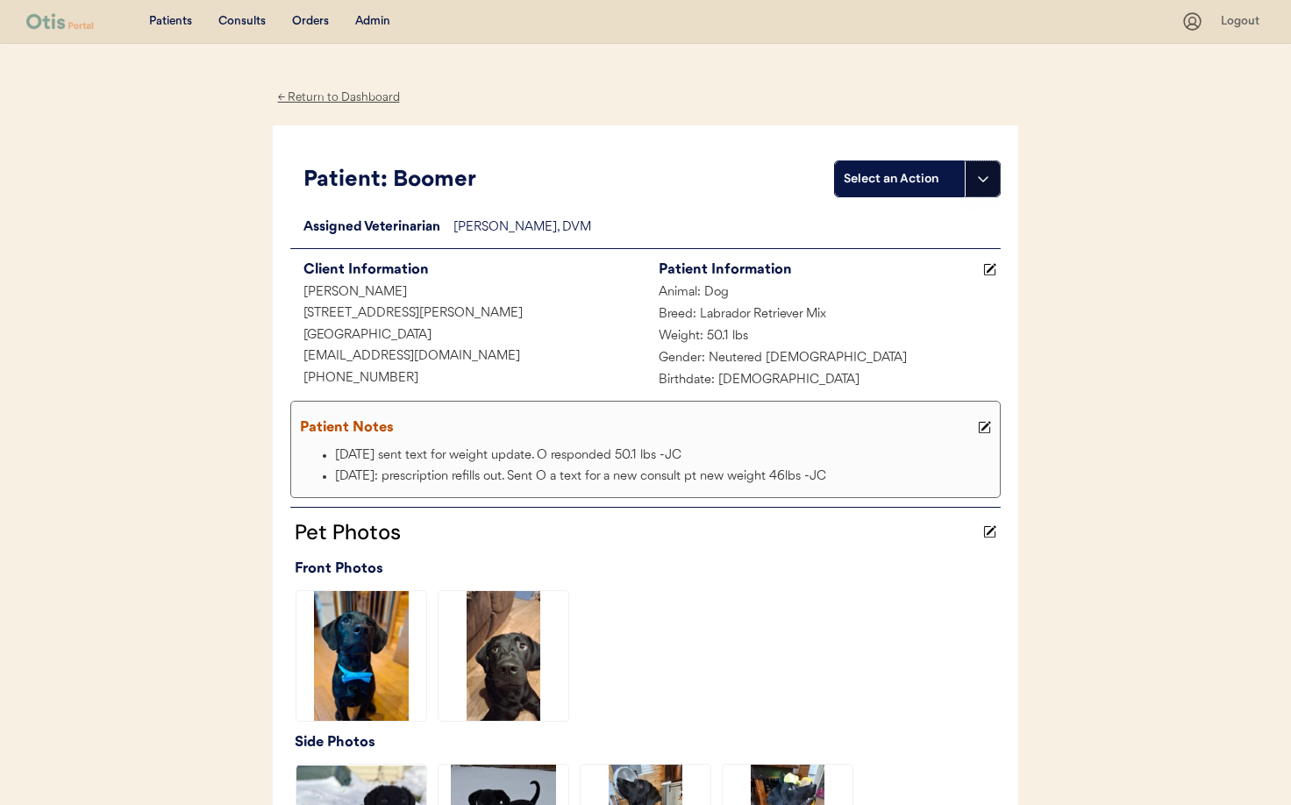
click at [980, 182] on icon at bounding box center [983, 179] width 14 height 14
click at [892, 215] on div "Create a consult" at bounding box center [923, 215] width 174 height 36
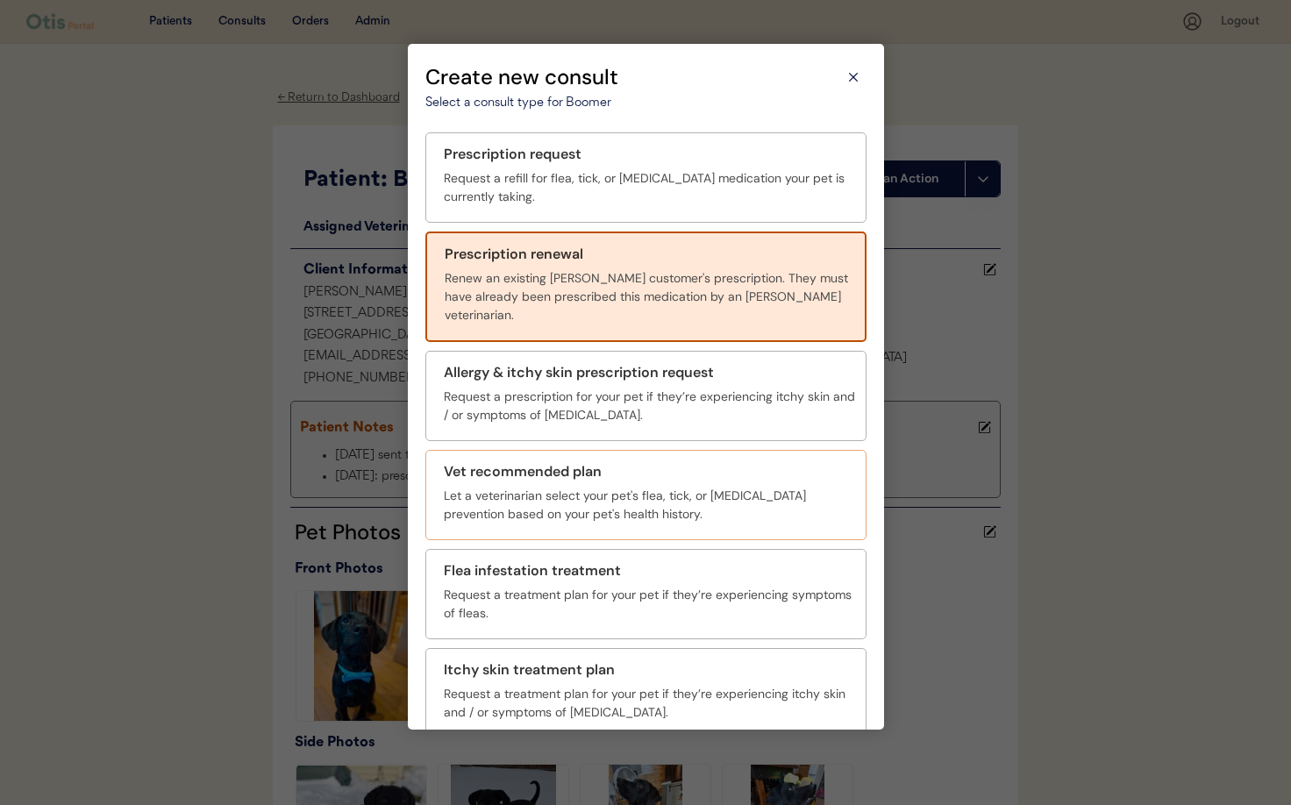
scroll to position [64, 0]
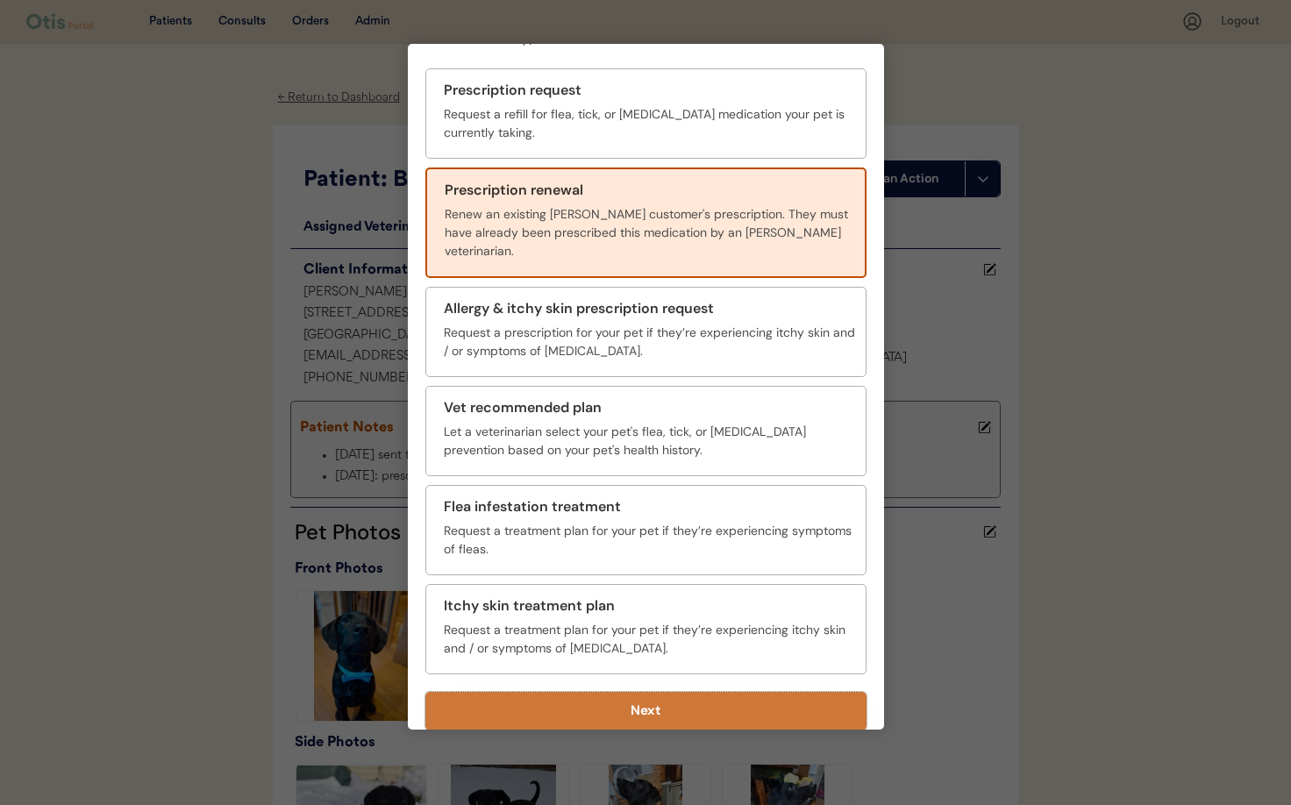
click at [722, 706] on button "Next" at bounding box center [645, 711] width 441 height 39
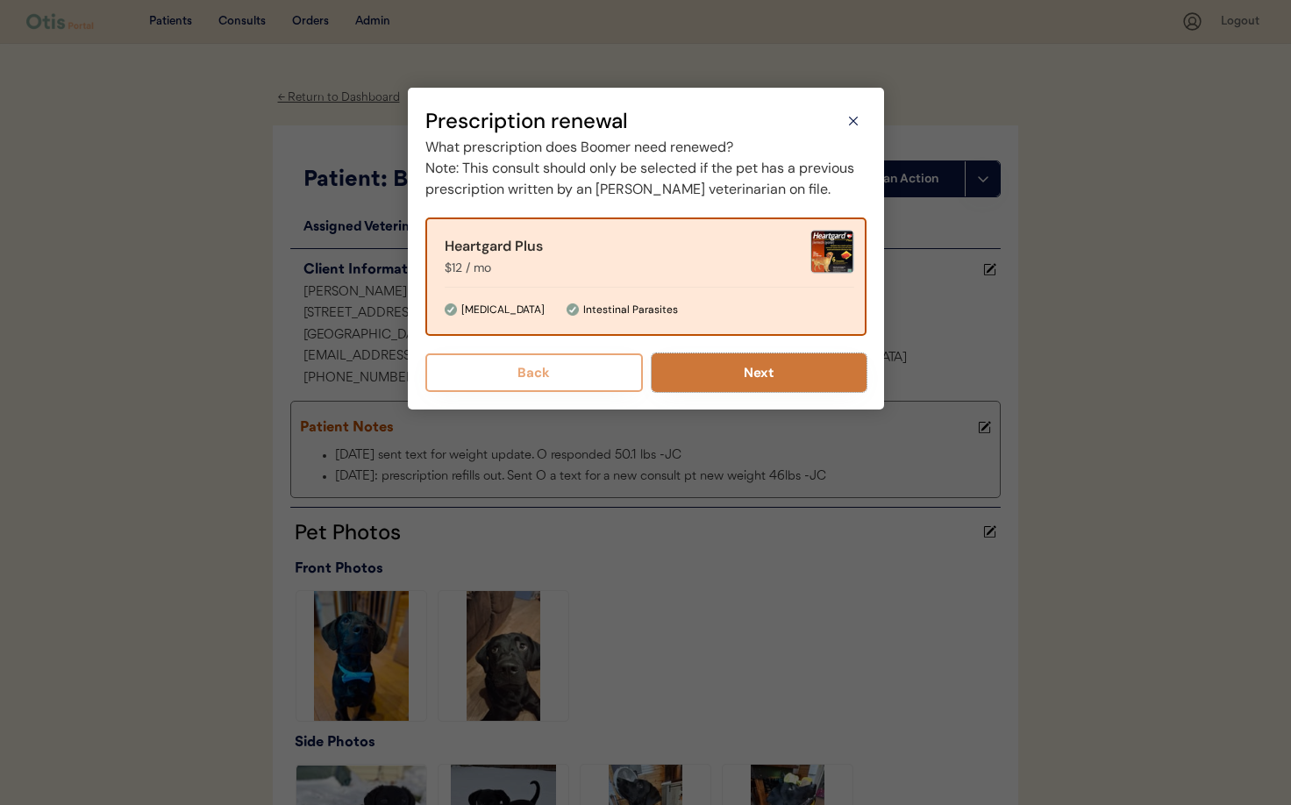
click at [754, 392] on button "Next" at bounding box center [759, 372] width 215 height 39
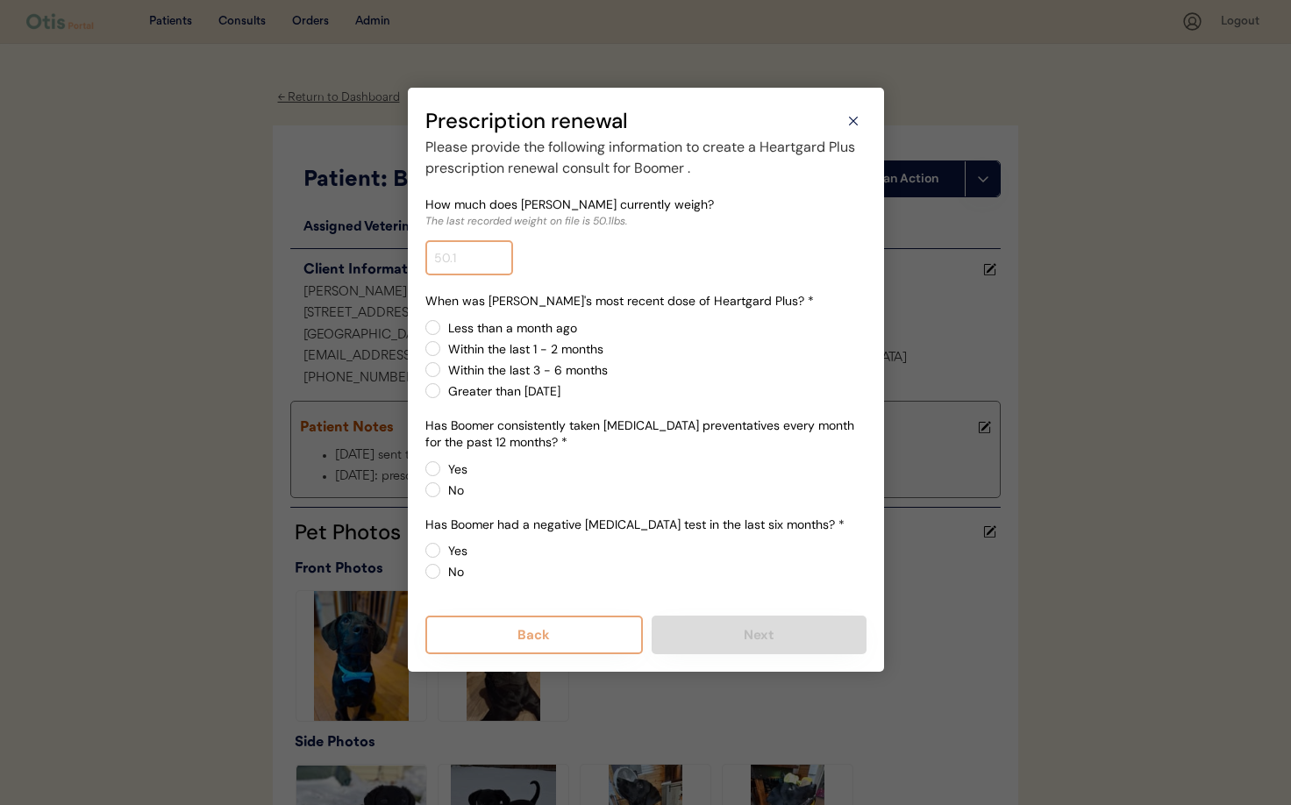
click at [479, 262] on input "input" at bounding box center [469, 257] width 88 height 35
type input "50.0"
click at [443, 327] on label "Less than a month ago" at bounding box center [655, 328] width 424 height 12
click at [424, 327] on input "Less than a month ago" at bounding box center [417, 327] width 11 height 11
radio input "true"
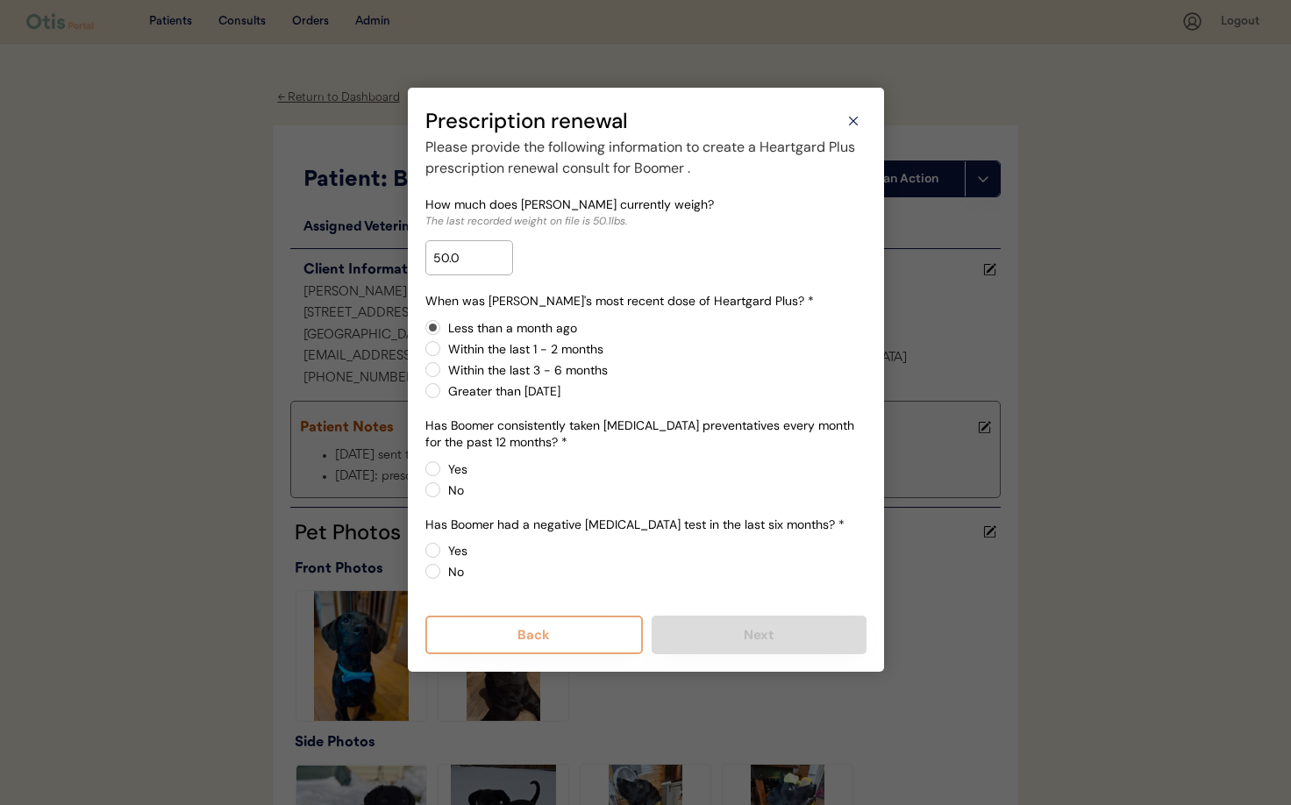
drag, startPoint x: 431, startPoint y: 467, endPoint x: 447, endPoint y: 473, distance: 16.9
click at [443, 467] on label "Yes" at bounding box center [655, 469] width 424 height 12
click at [424, 467] on input "Yes" at bounding box center [417, 468] width 11 height 11
radio input "true"
click at [443, 574] on label "No" at bounding box center [655, 572] width 424 height 12
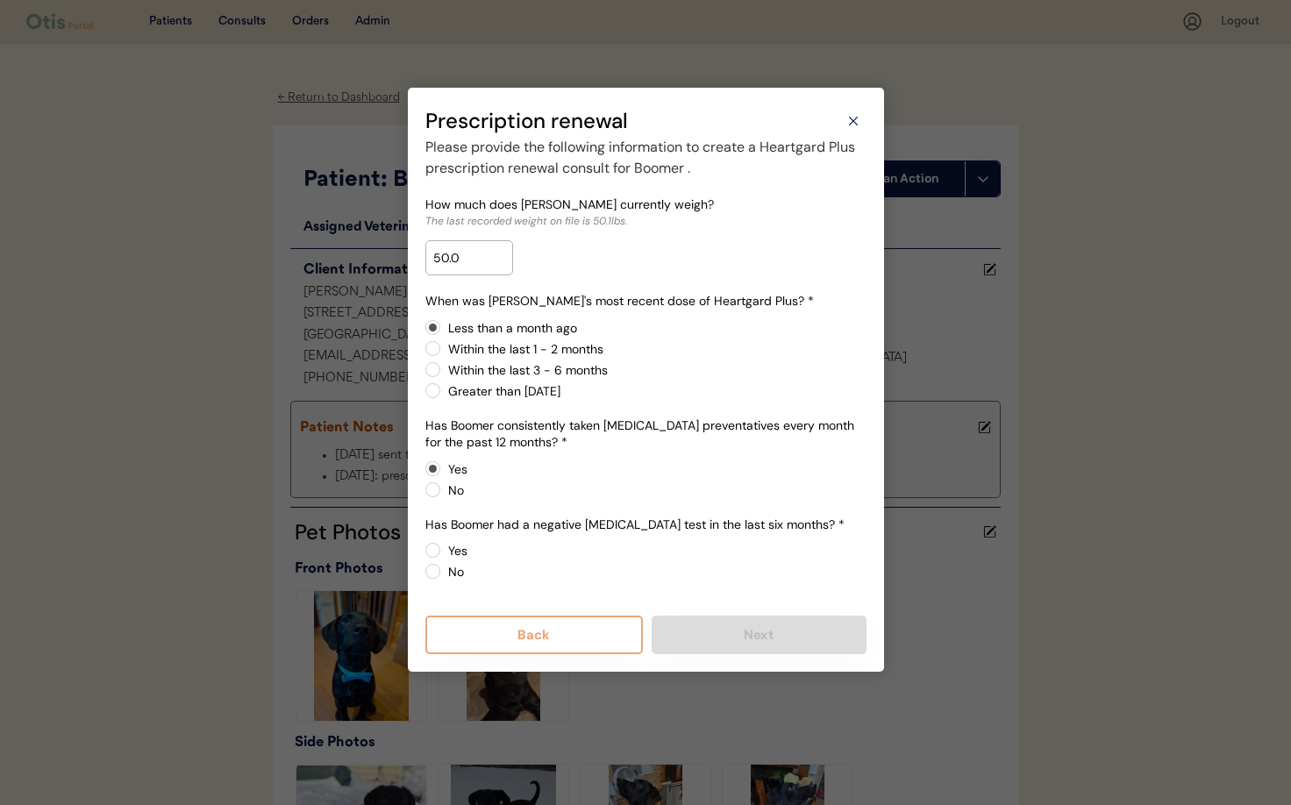
click at [424, 556] on input "No" at bounding box center [417, 550] width 11 height 11
radio input "true"
click at [443, 574] on label "No" at bounding box center [655, 572] width 424 height 12
click at [424, 556] on input "No" at bounding box center [417, 550] width 11 height 11
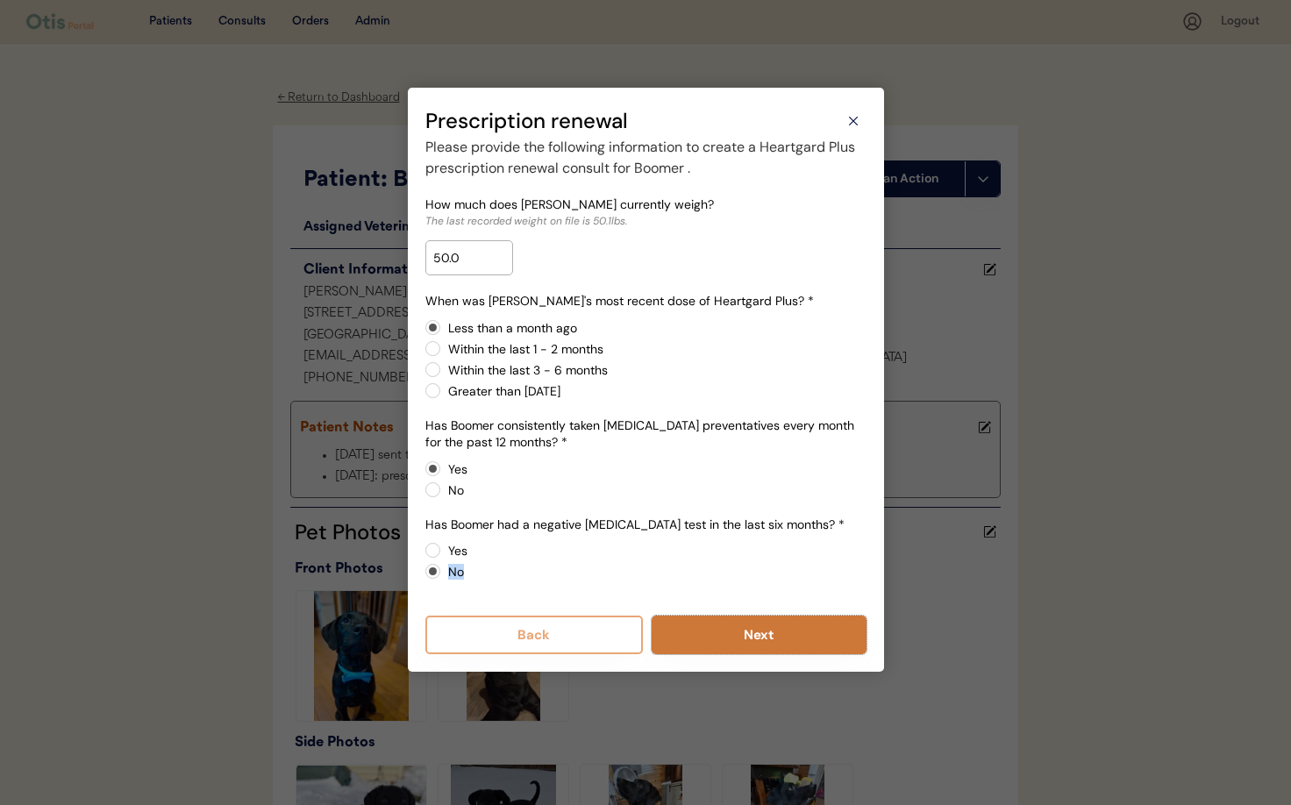
click at [719, 631] on button "Next" at bounding box center [759, 635] width 215 height 39
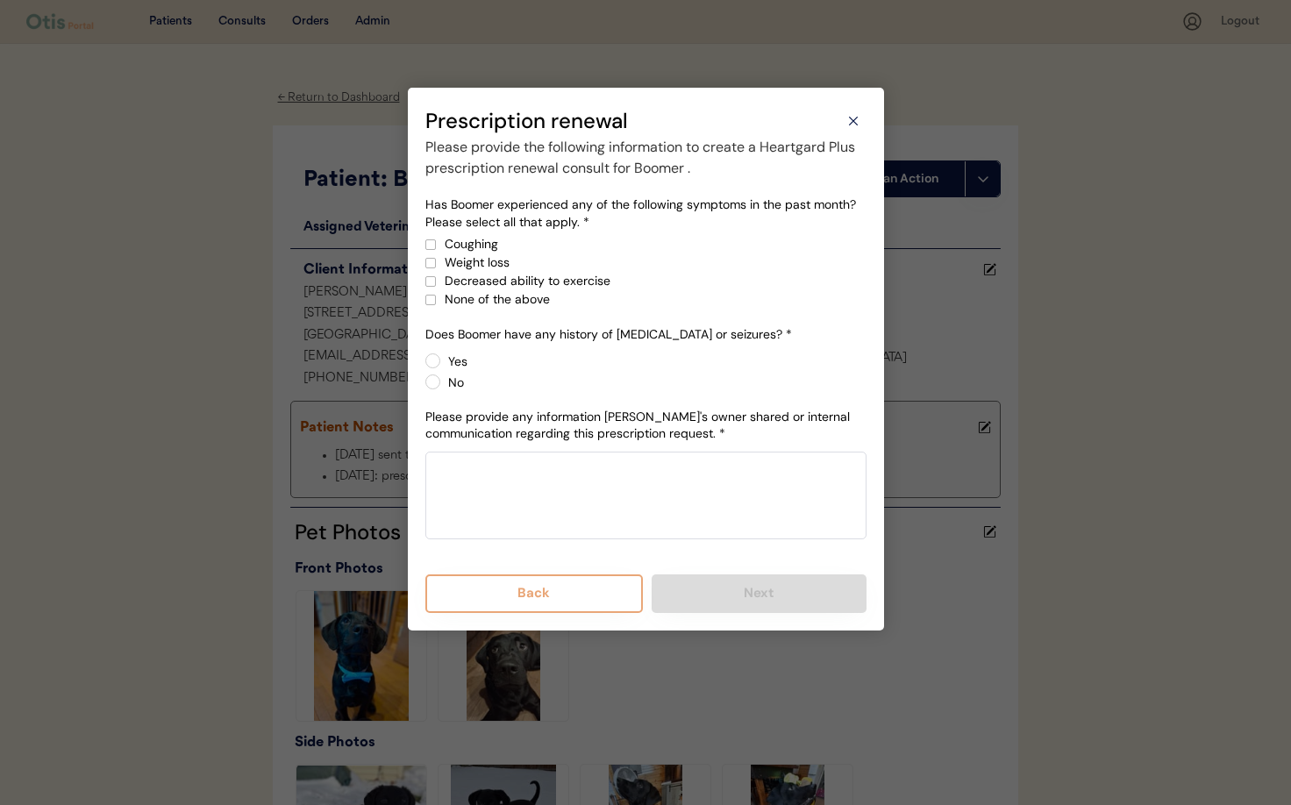
click at [428, 304] on div at bounding box center [430, 300] width 11 height 11
click at [443, 380] on label "No" at bounding box center [655, 382] width 424 height 12
click at [424, 367] on input "No" at bounding box center [417, 360] width 11 height 11
radio input "true"
click at [545, 488] on textarea at bounding box center [645, 496] width 441 height 88
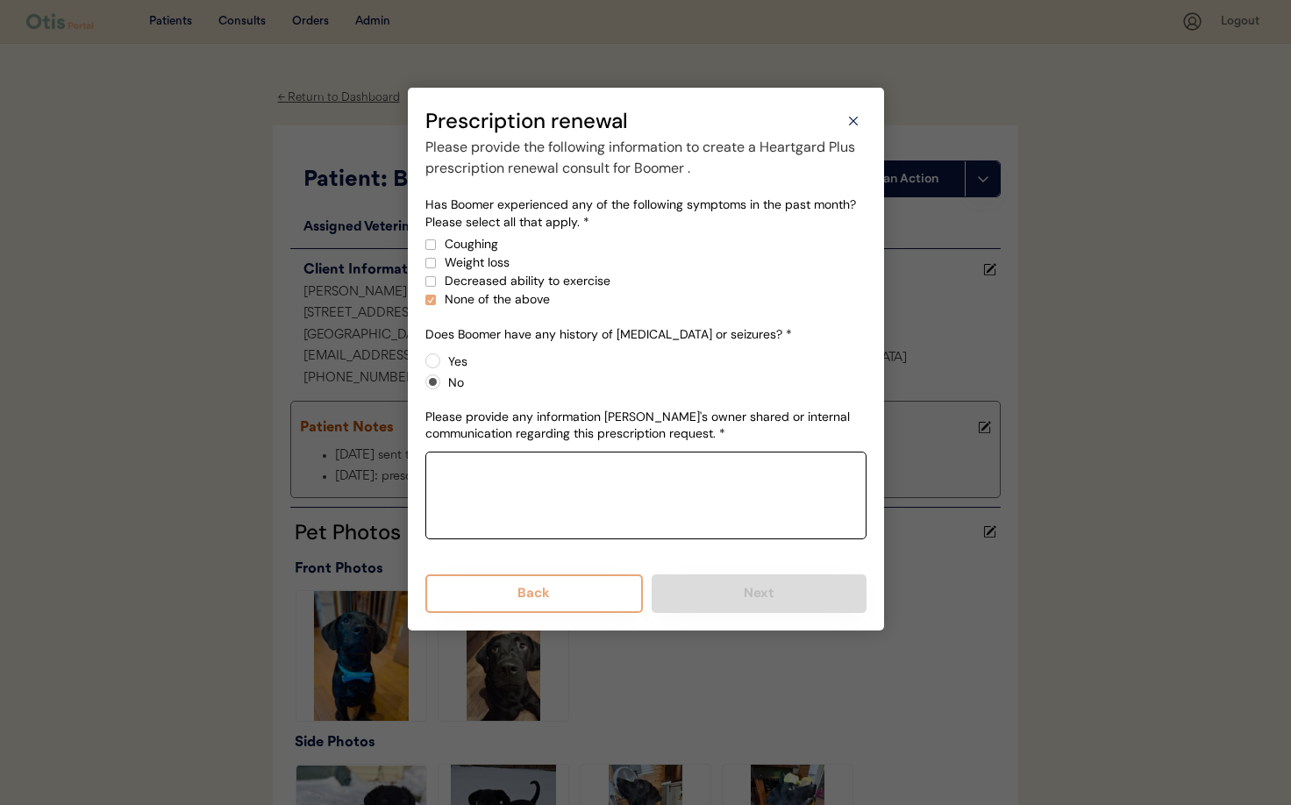
paste textarea "No seizures, been taking heart guard regularly on the 1st of the month. He just…"
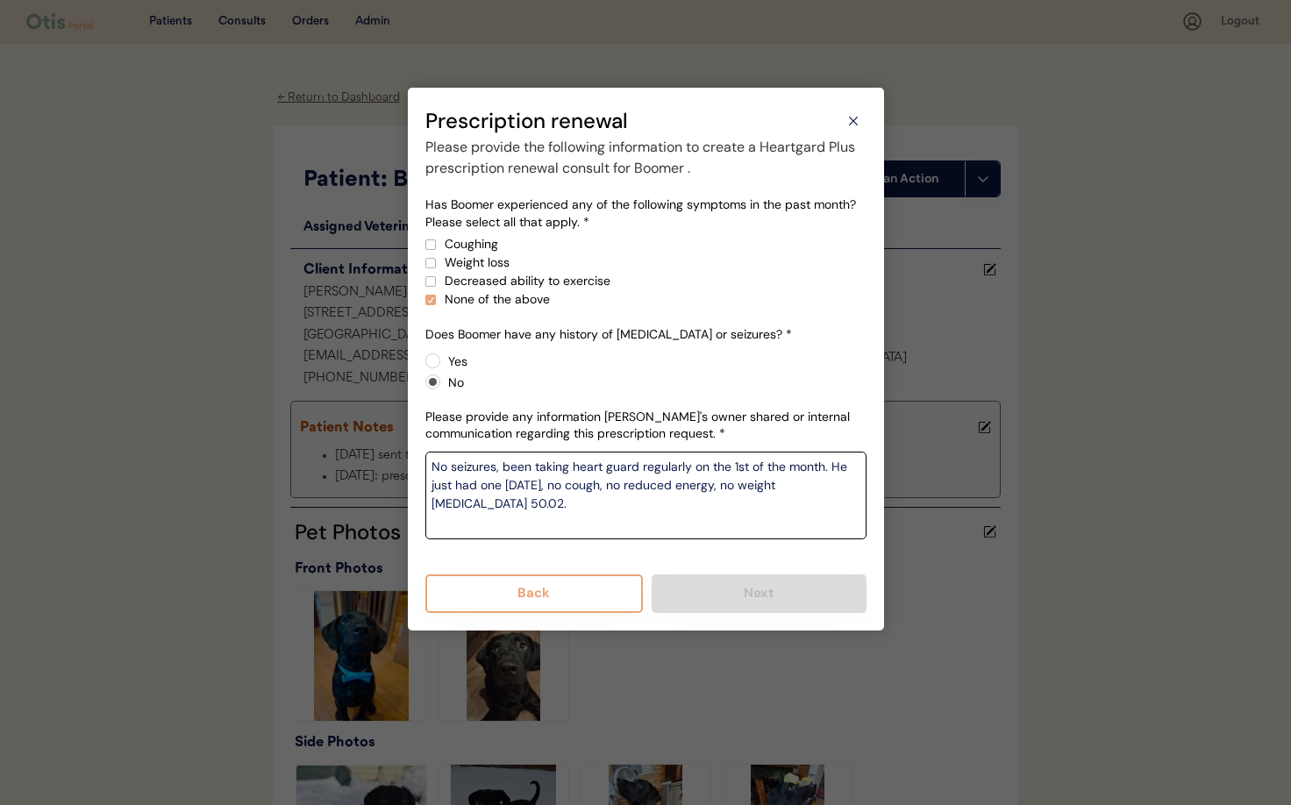
type textarea "No seizures, been taking heart guard regularly on the 1st of the month. He just…"
click at [694, 558] on div "Please provide the following information to create a Heartgard Plus prescriptio…" at bounding box center [645, 375] width 441 height 476
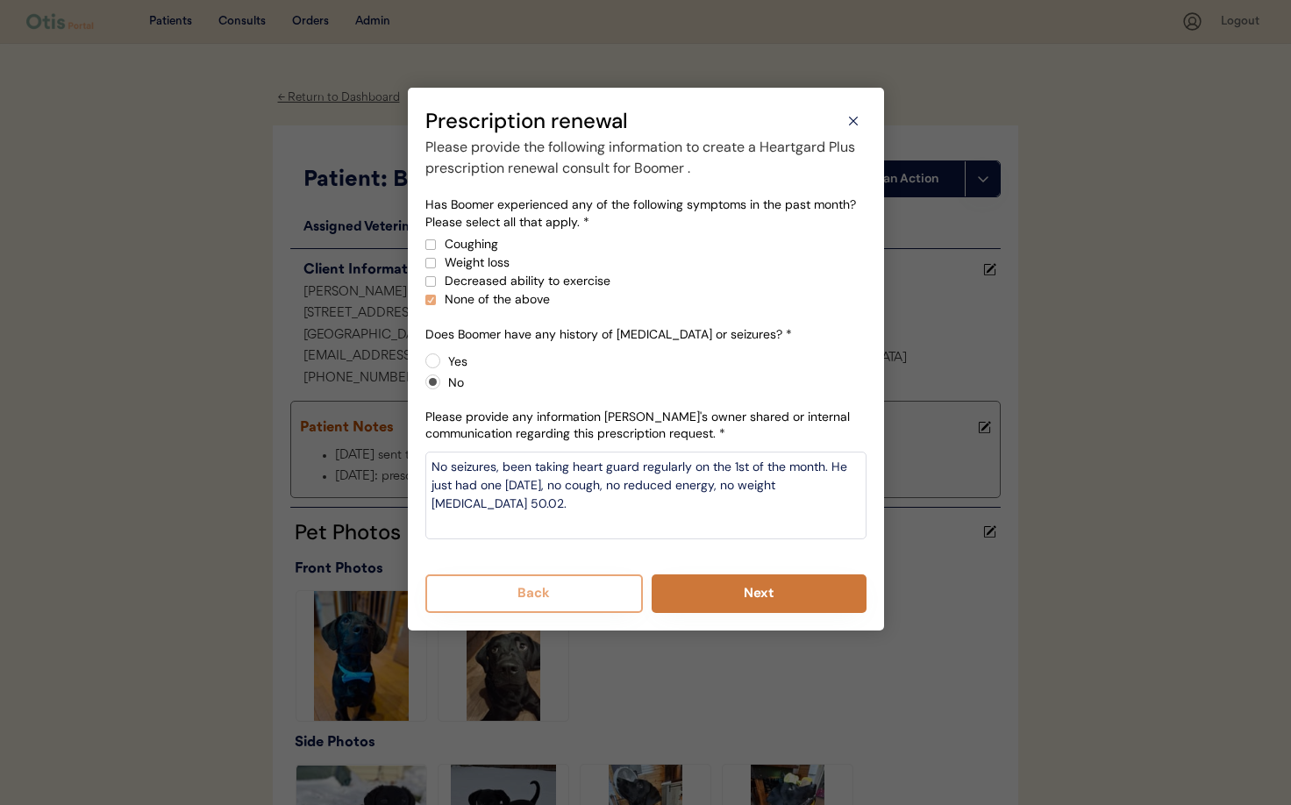
click at [724, 602] on button "Next" at bounding box center [759, 593] width 215 height 39
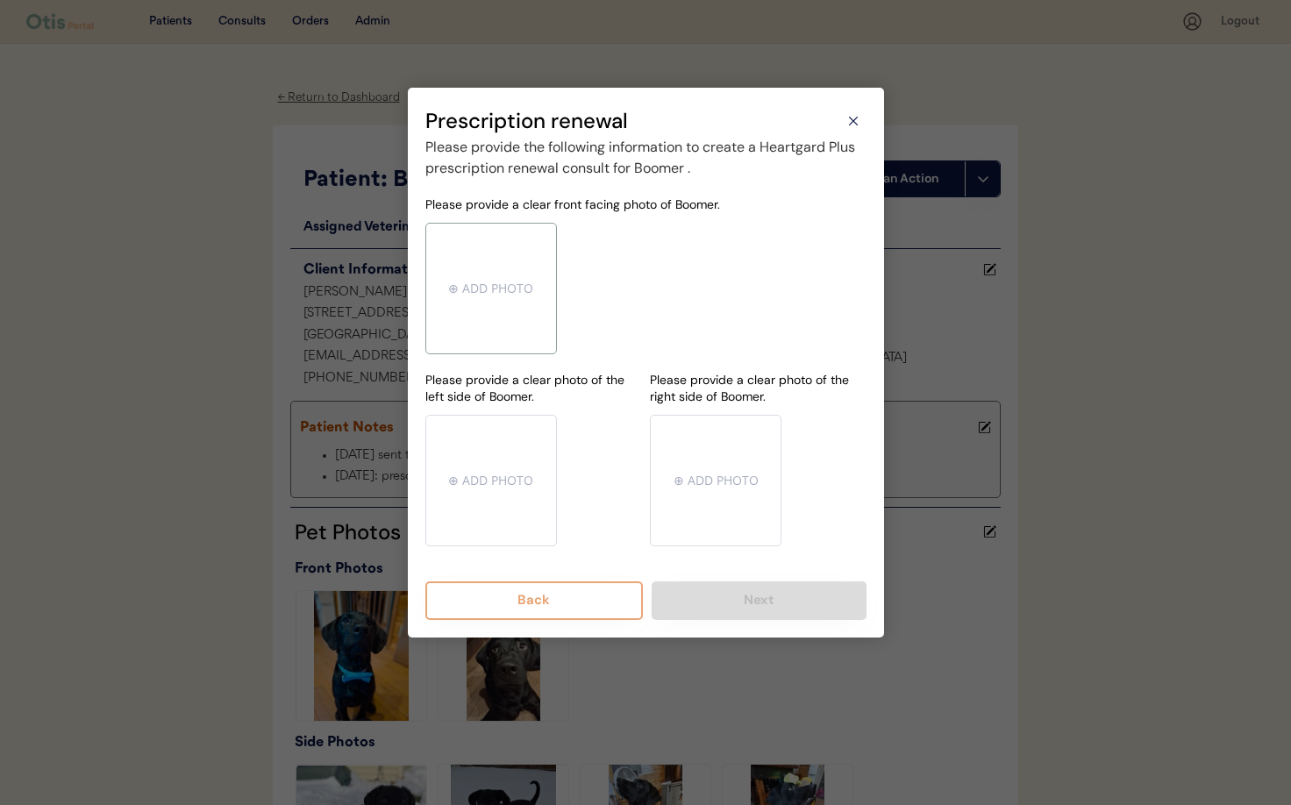
click at [492, 296] on input "file" at bounding box center [491, 289] width 130 height 130
type input "C:\fakepath\mms-MM04fdfbe95d27e3e8b773e5060b726dbb-1f521dad-14e5-4f0d-a4f9-8827…"
click at [498, 474] on input "file" at bounding box center [491, 481] width 130 height 130
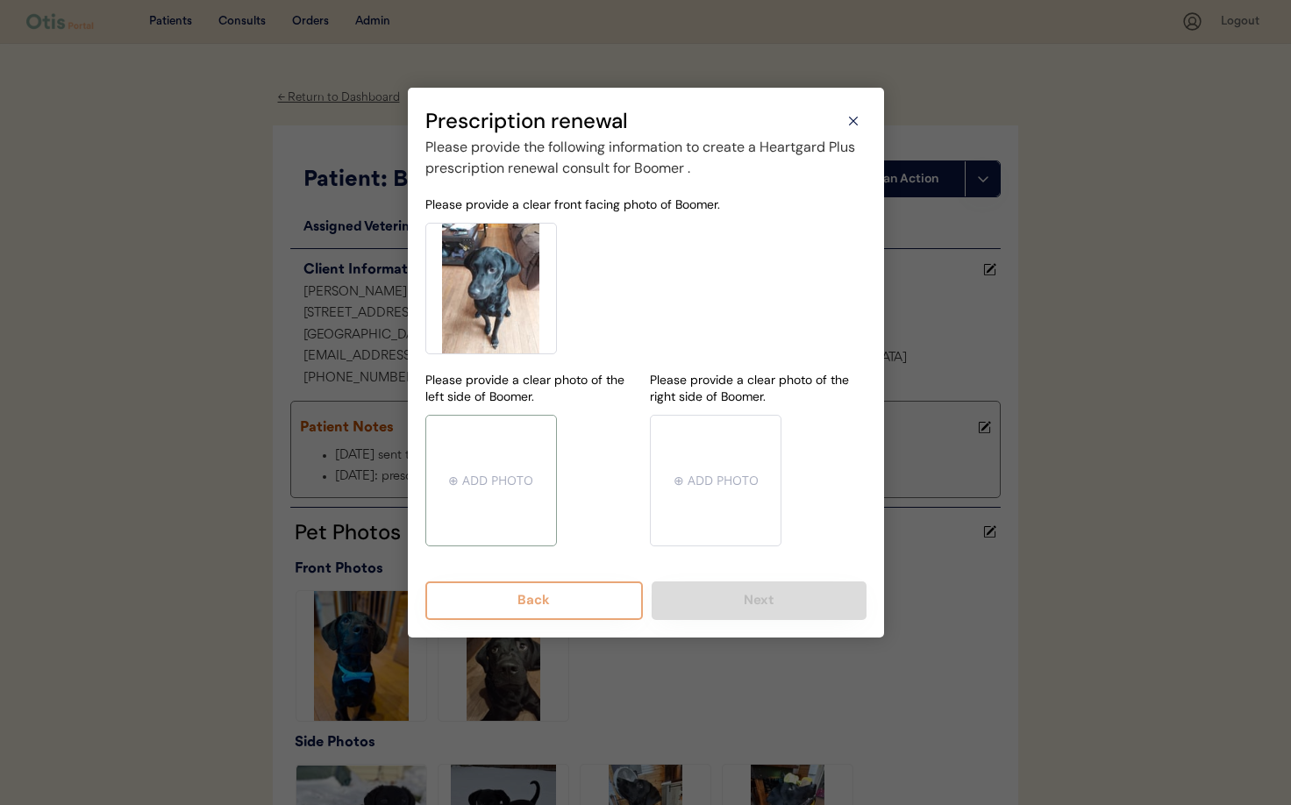
type input "C:\fakepath\mms-MMd2ef33eb04df2d2b7860fa653efd46e0-43ba7772-e195-4e63-b634-a4ea…"
click at [698, 484] on input "file" at bounding box center [716, 481] width 130 height 130
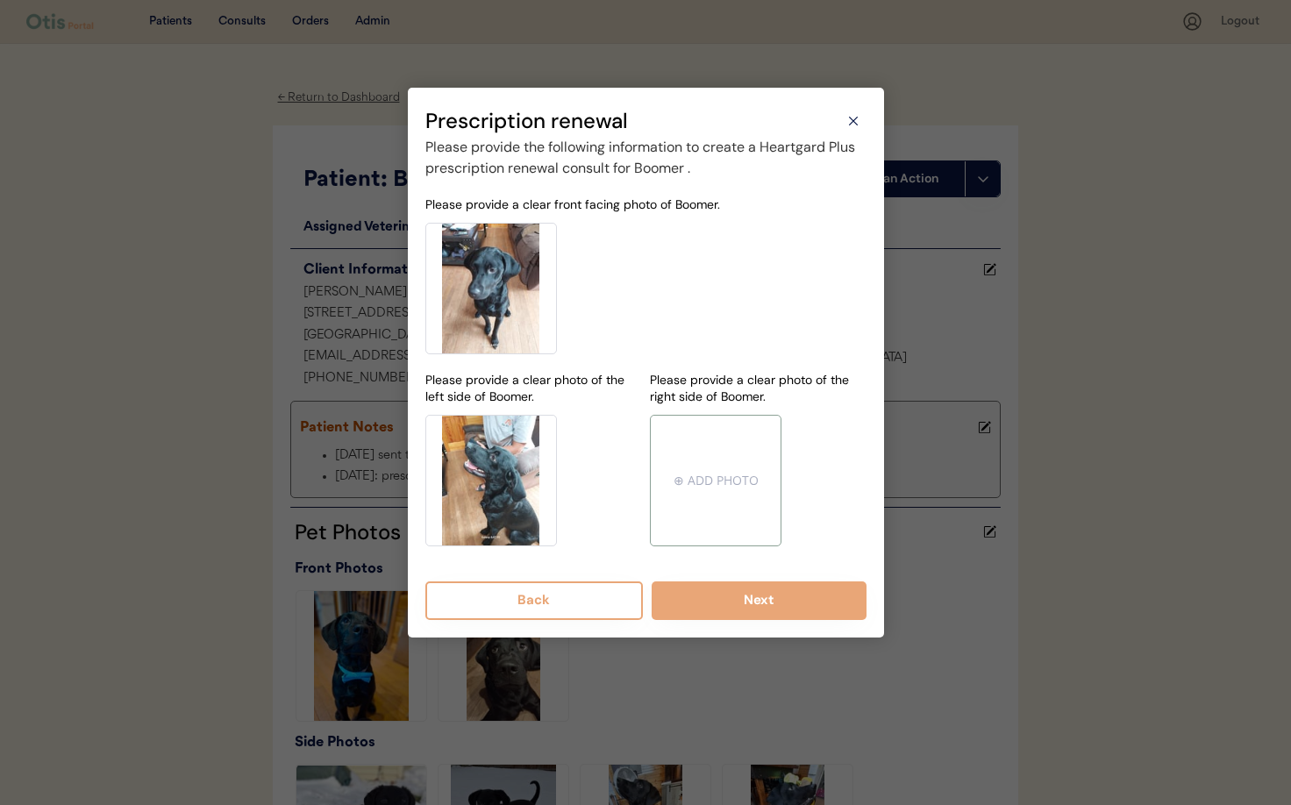
type input "C:\fakepath\mms-MM6b08fb2122389f6830b0ef32a70c9677-0000177a-bb6c-4ed3-bf19-a17b…"
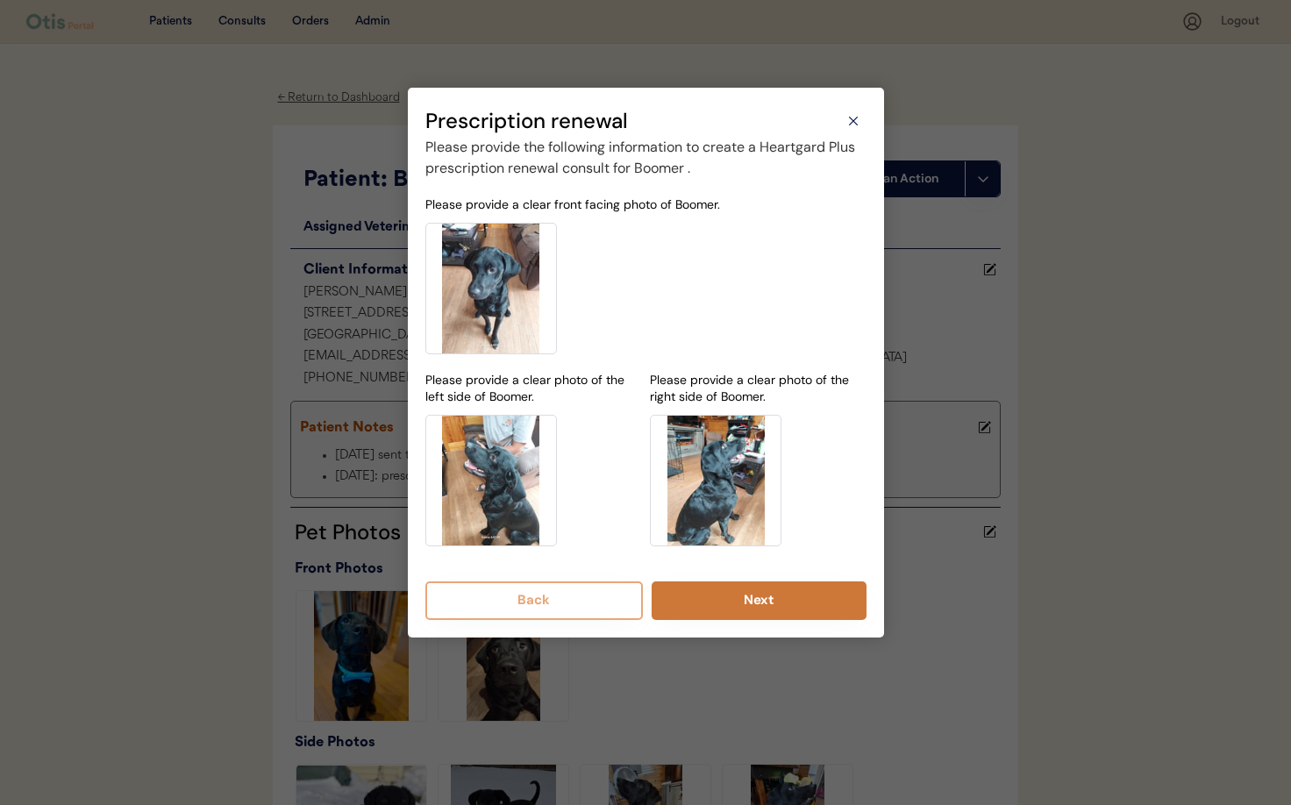
click at [747, 610] on button "Next" at bounding box center [759, 600] width 215 height 39
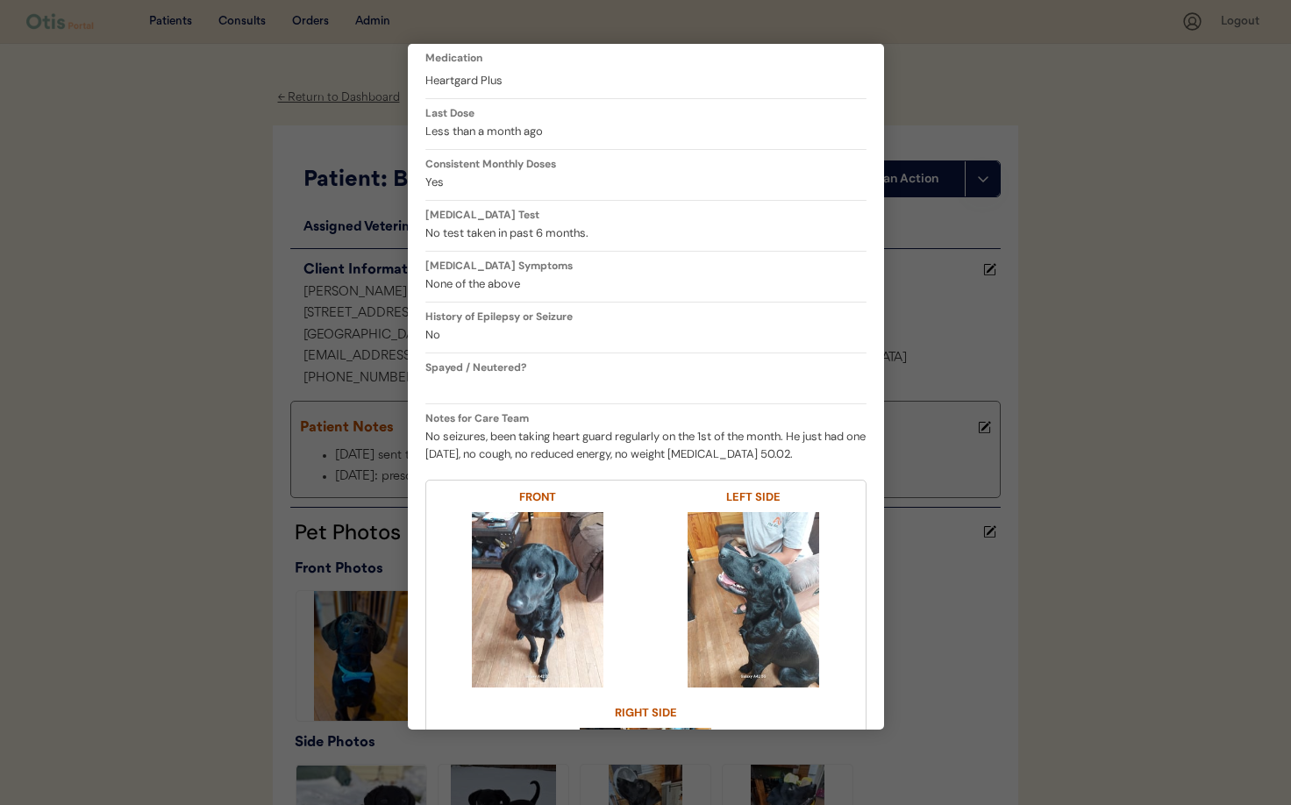
scroll to position [408, 0]
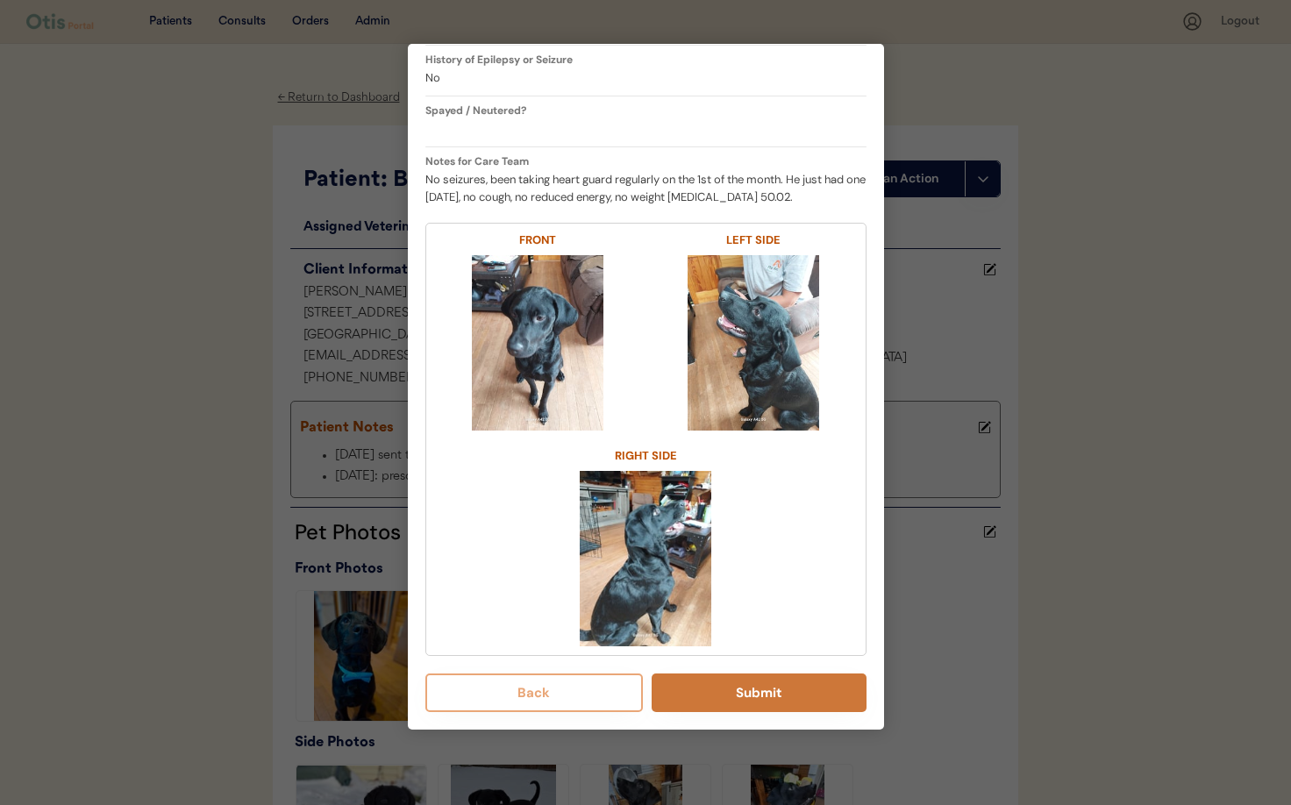
click at [750, 703] on button "Submit" at bounding box center [759, 693] width 215 height 39
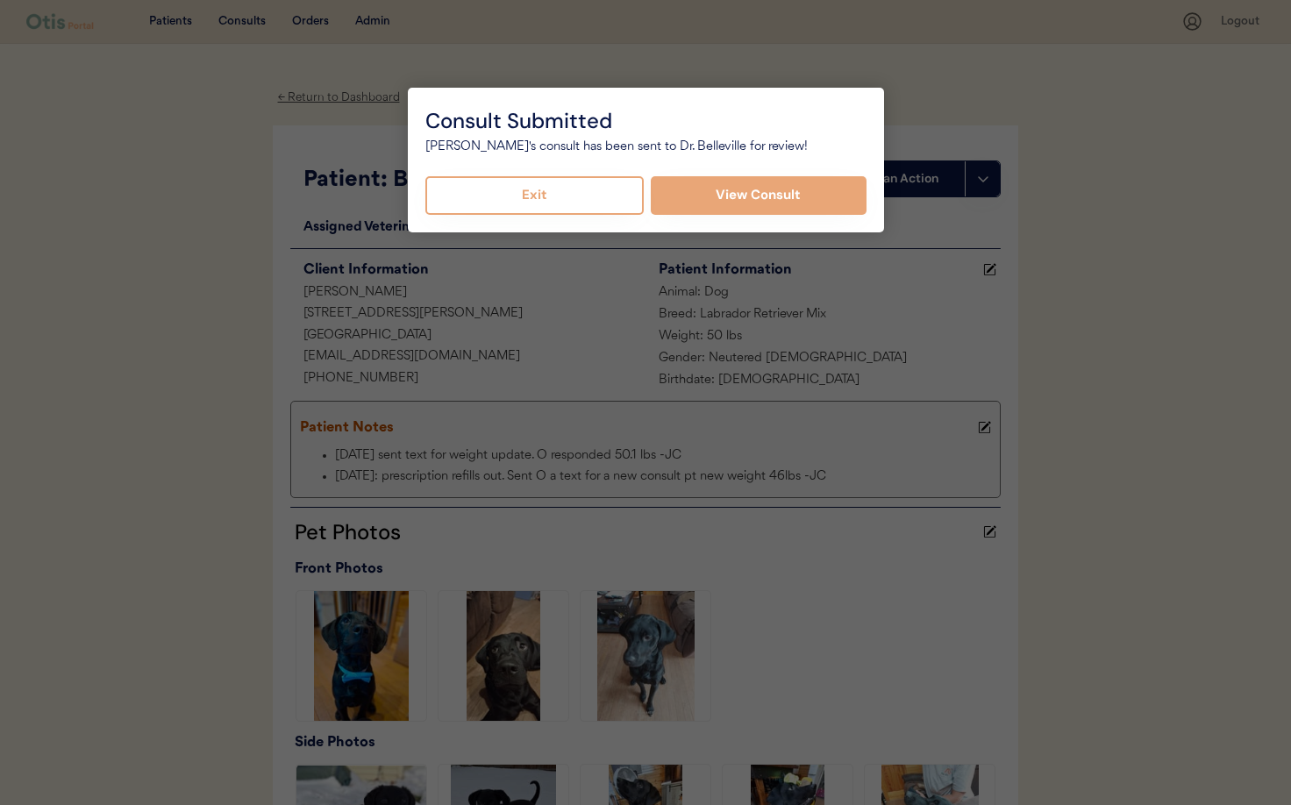
click at [530, 203] on button "Exit" at bounding box center [534, 195] width 219 height 39
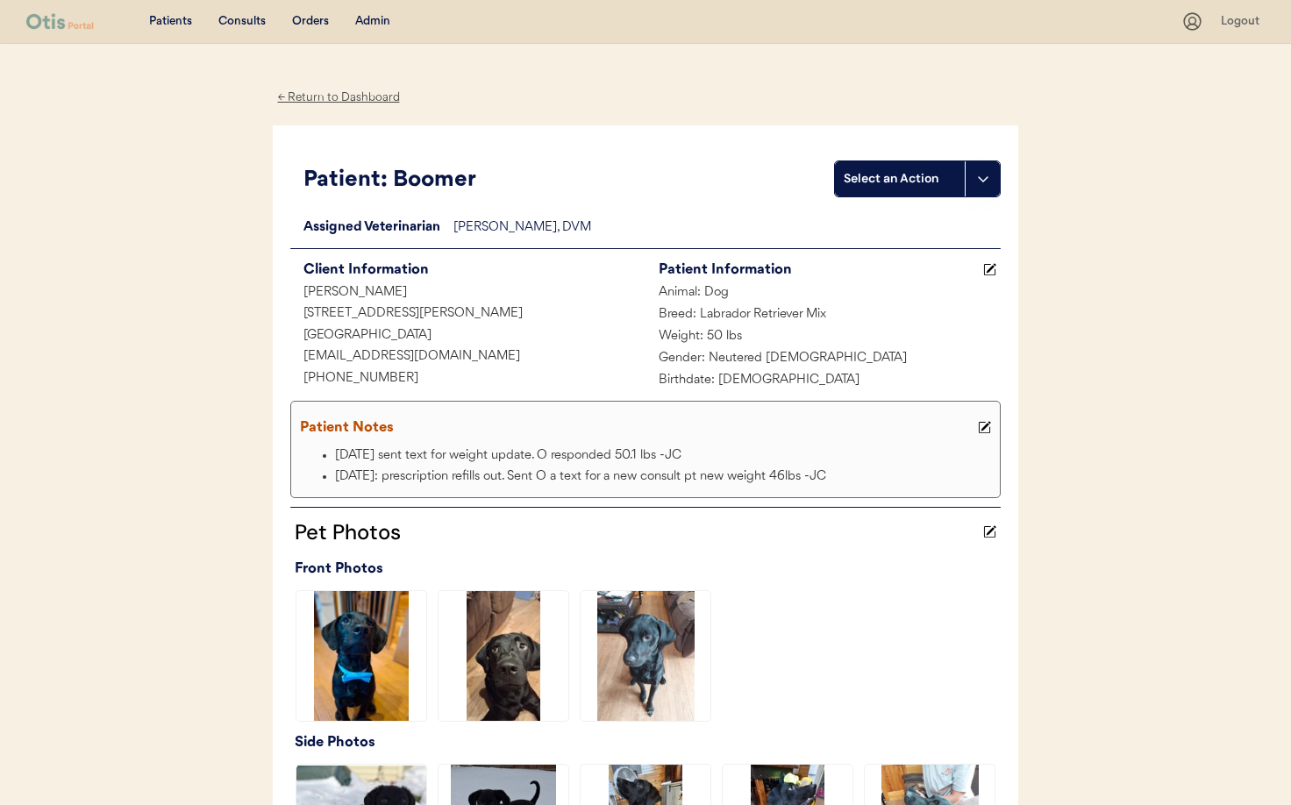
click at [331, 96] on div "← Return to Dashboard" at bounding box center [339, 98] width 132 height 20
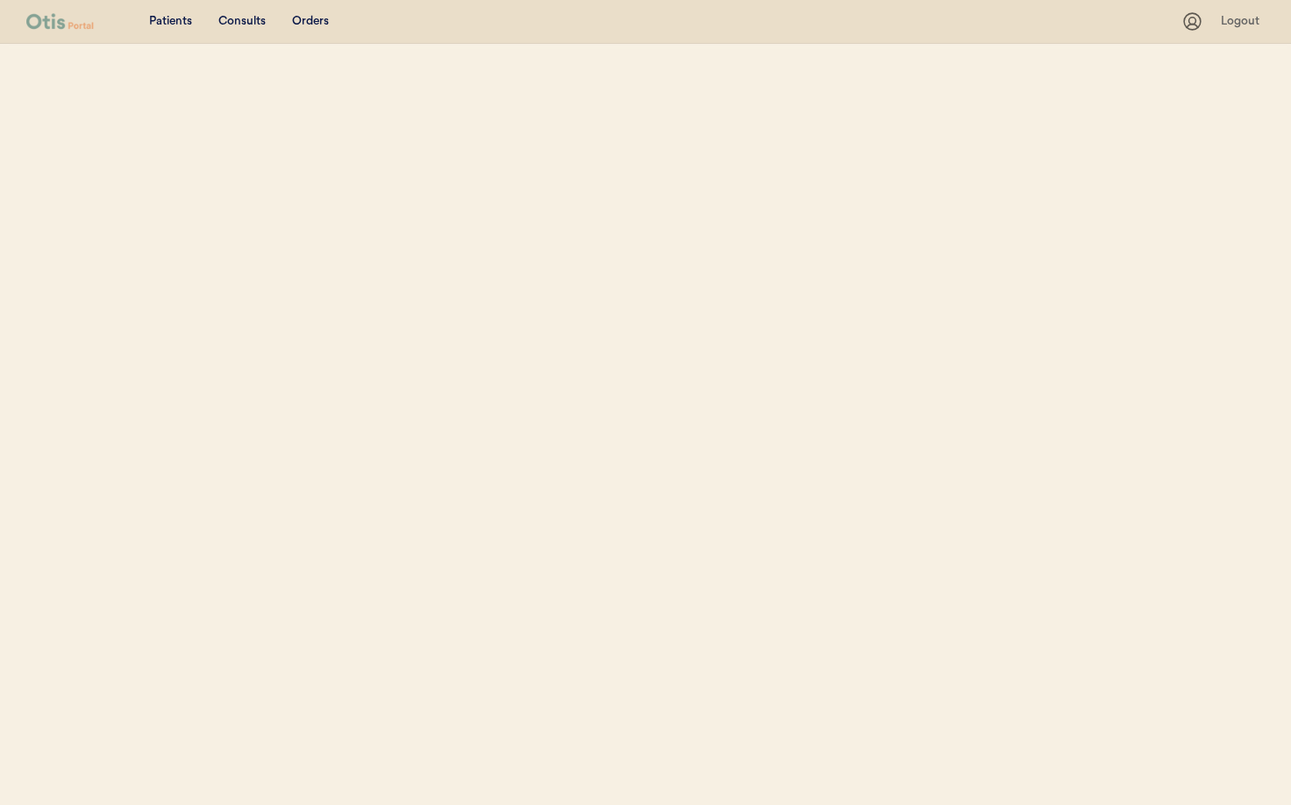
select select ""Name""
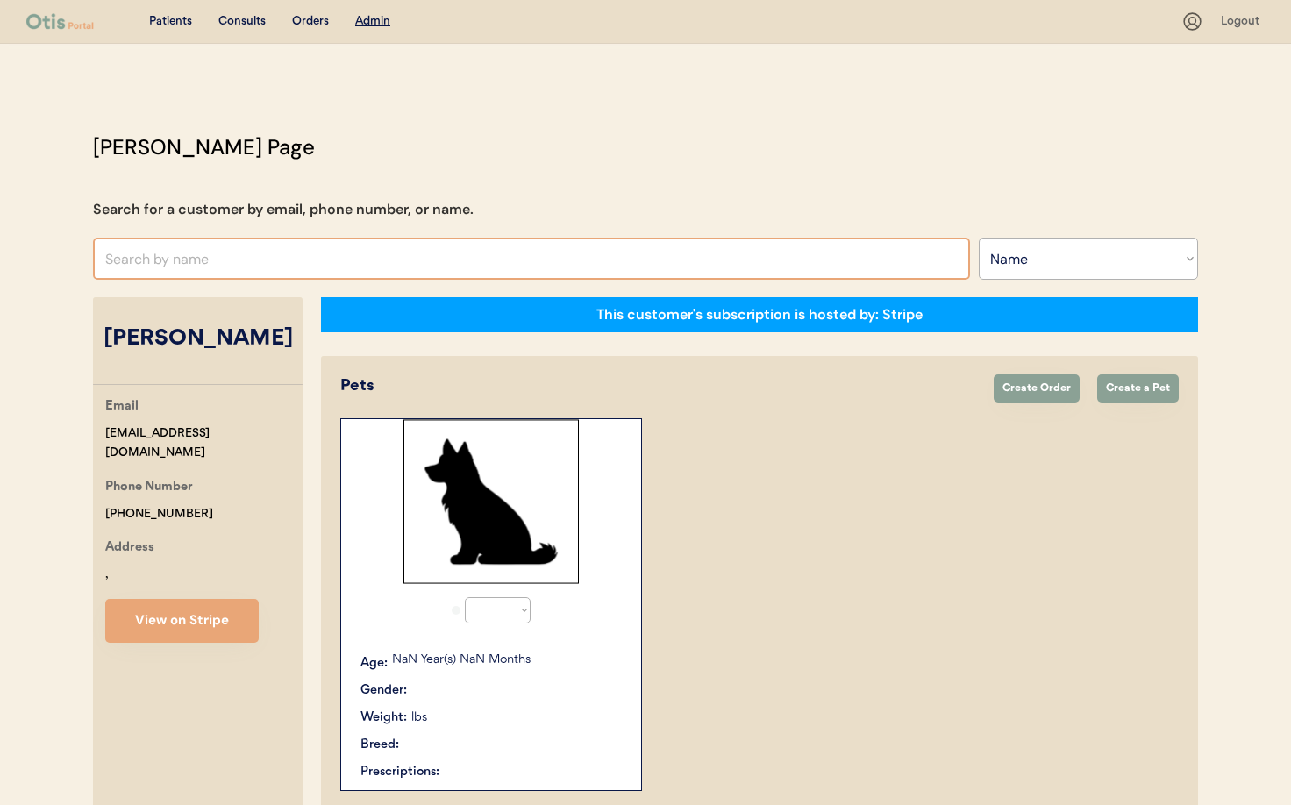
scroll to position [192, 0]
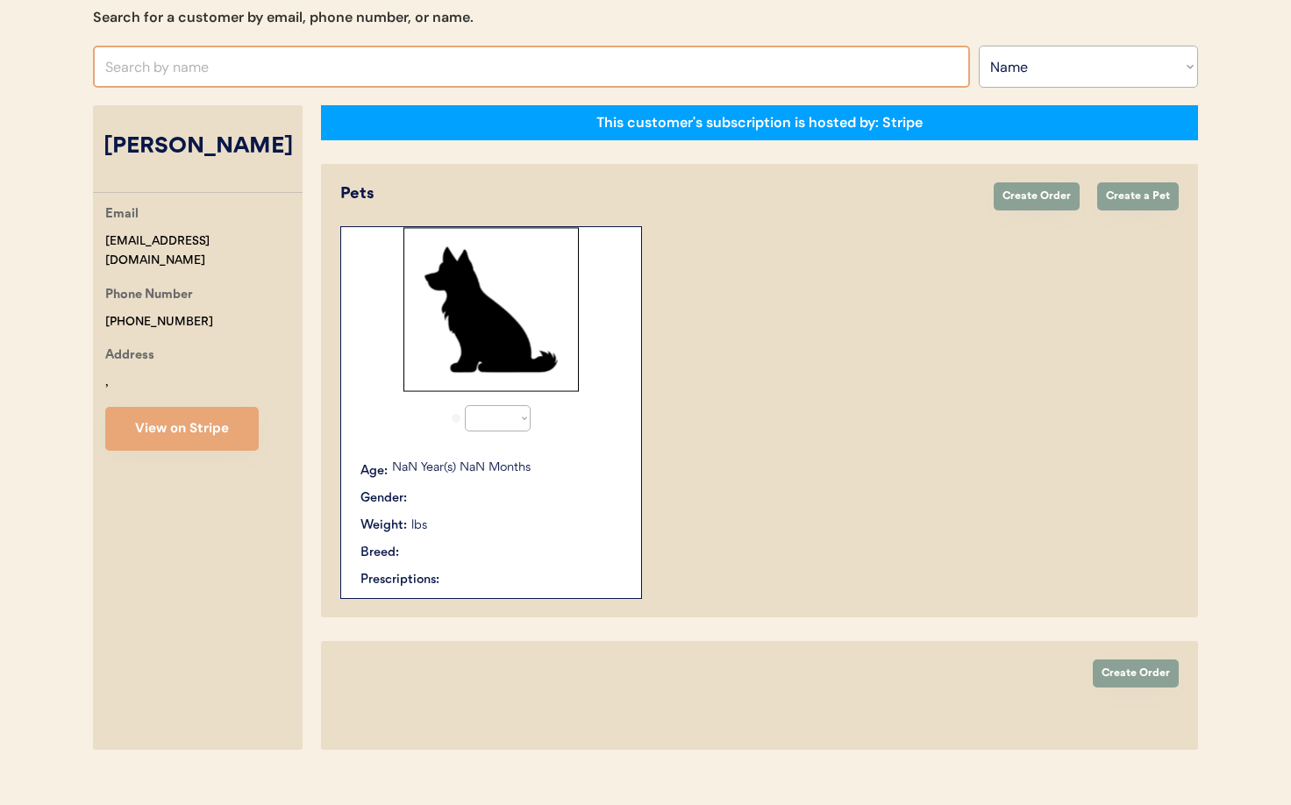
select select "true"
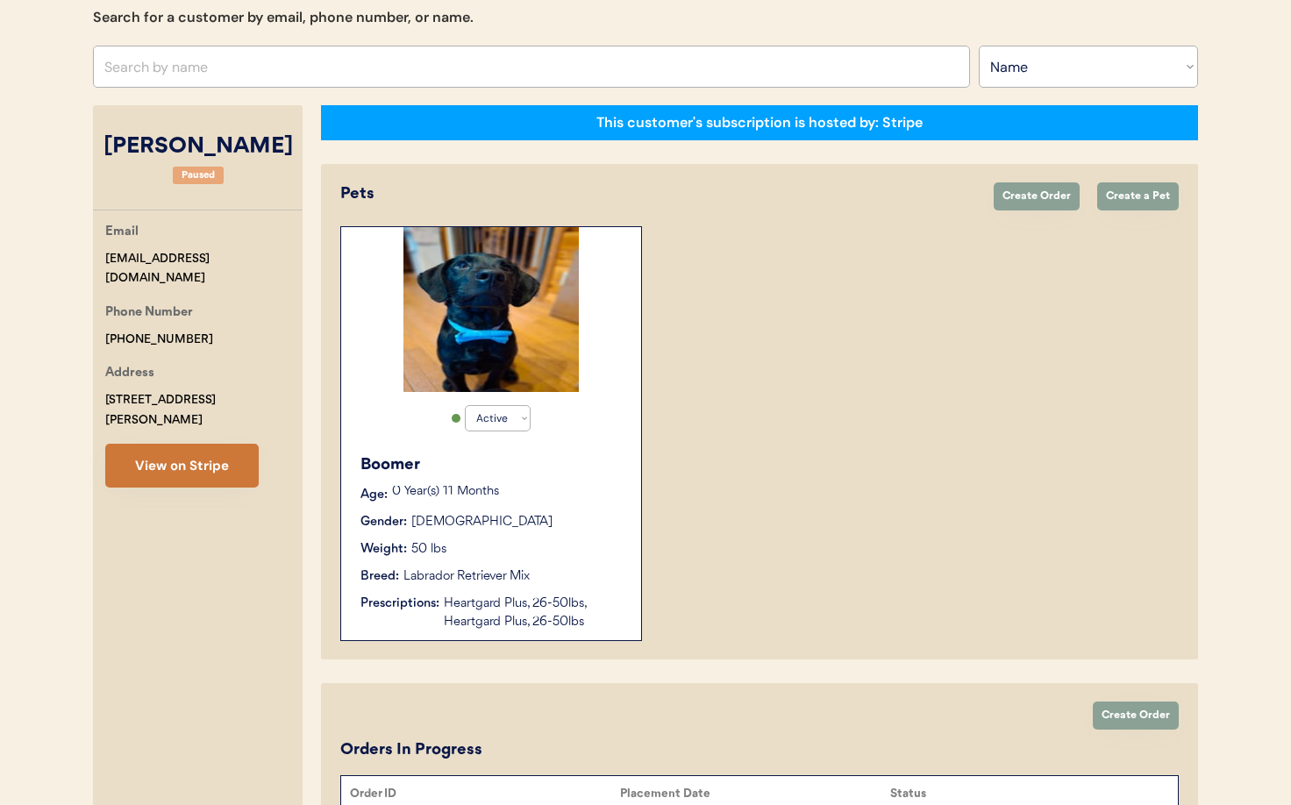
click at [218, 444] on button "View on Stripe" at bounding box center [181, 466] width 153 height 44
